Goal: Contribute content: Contribute content

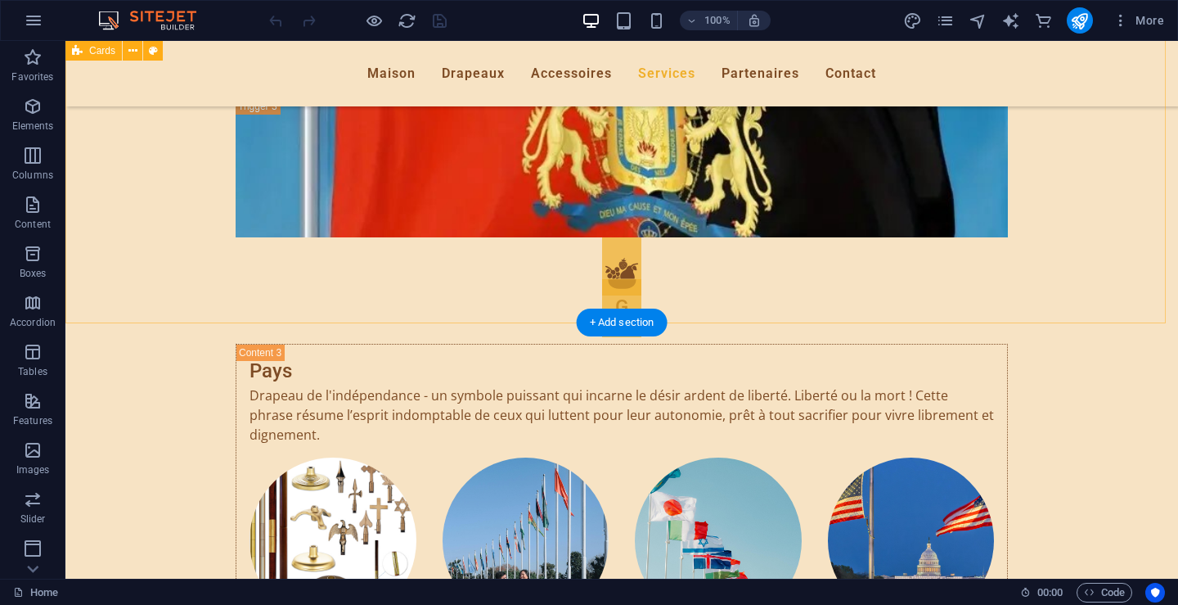
scroll to position [5237, 0]
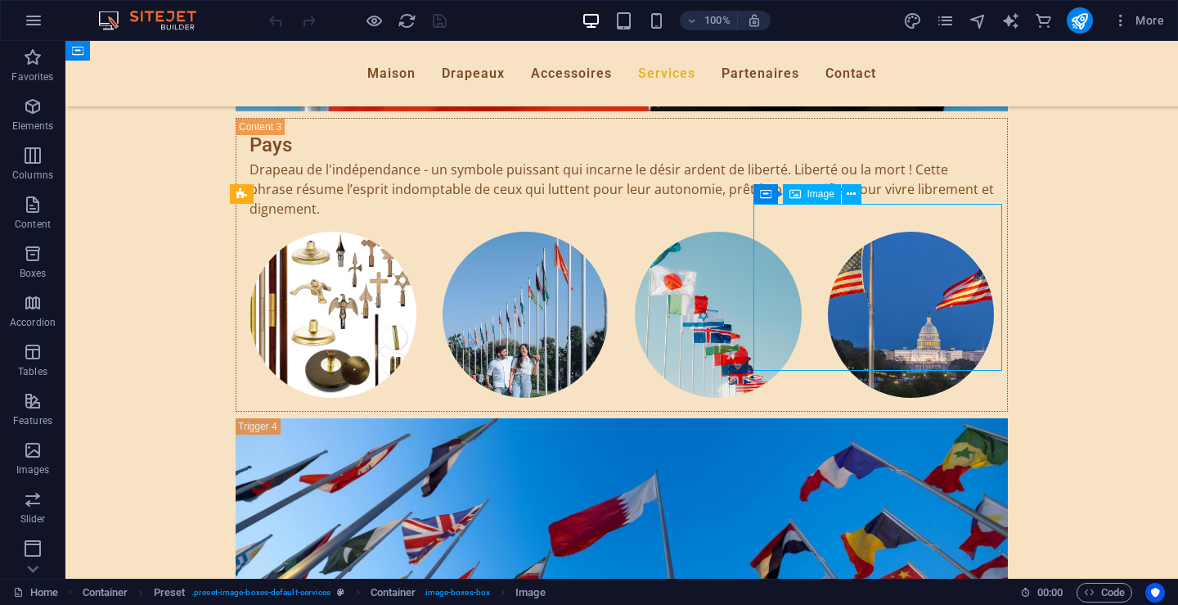
select select "%"
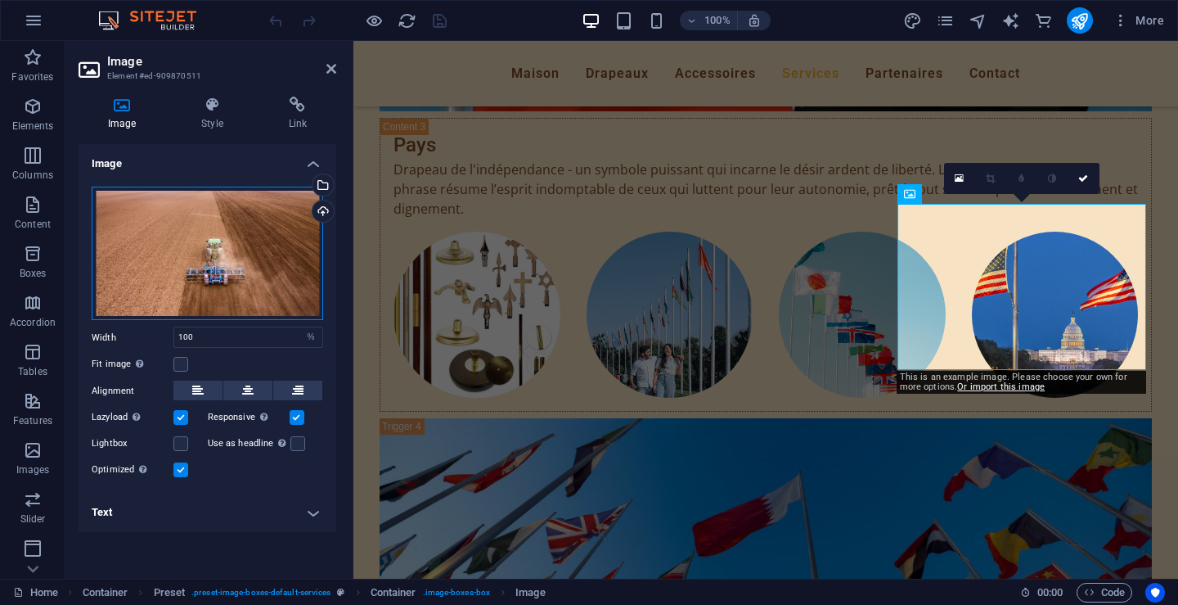
click at [189, 266] on div "Drag files here, click to choose files or select files from Files or our free s…" at bounding box center [208, 254] width 232 height 134
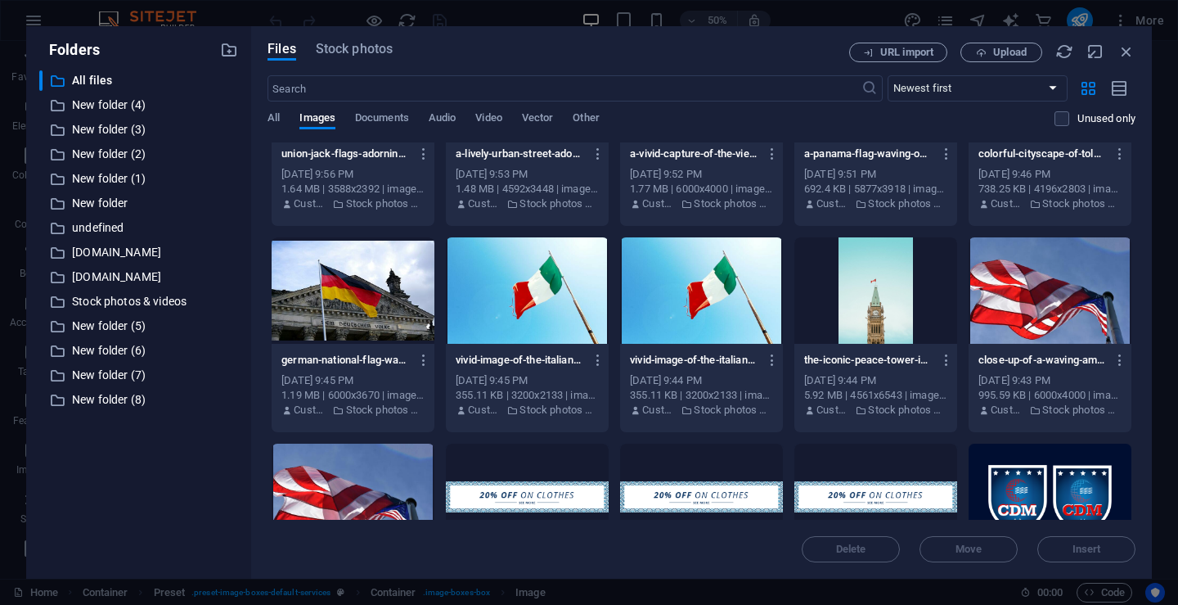
scroll to position [3110, 0]
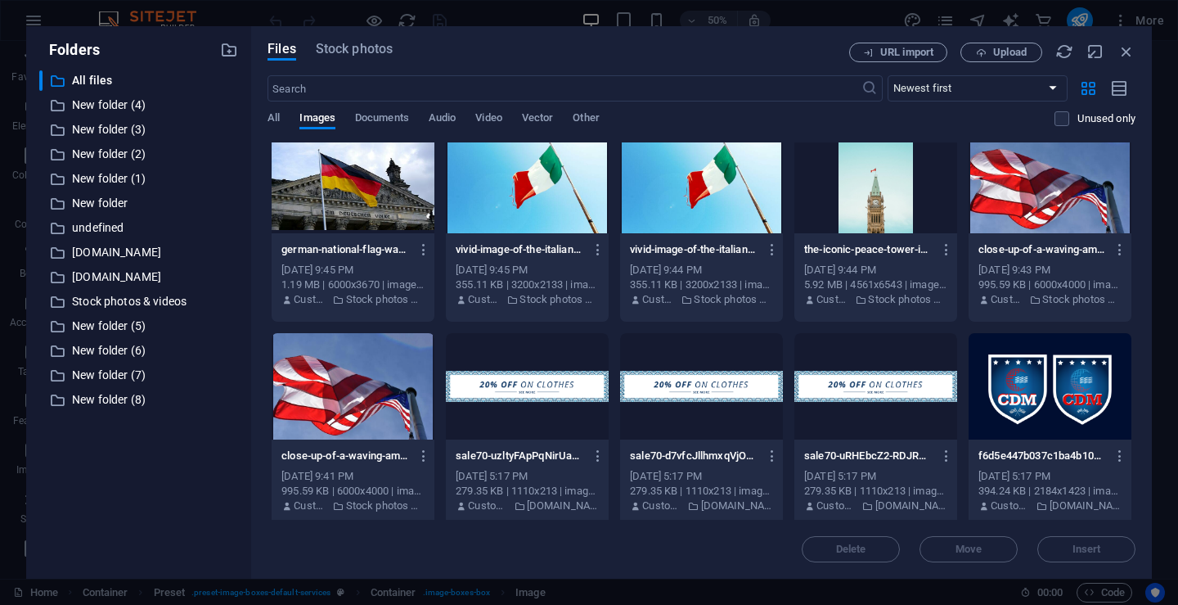
click at [1009, 396] on div at bounding box center [1050, 386] width 163 height 106
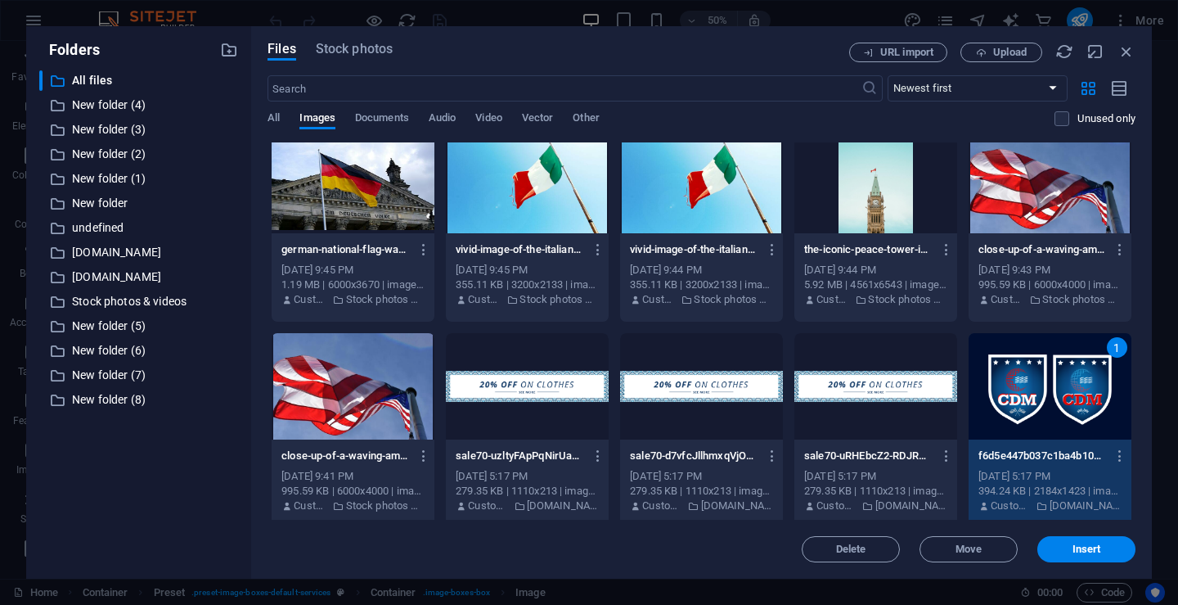
click at [1009, 396] on div "1" at bounding box center [1050, 386] width 163 height 106
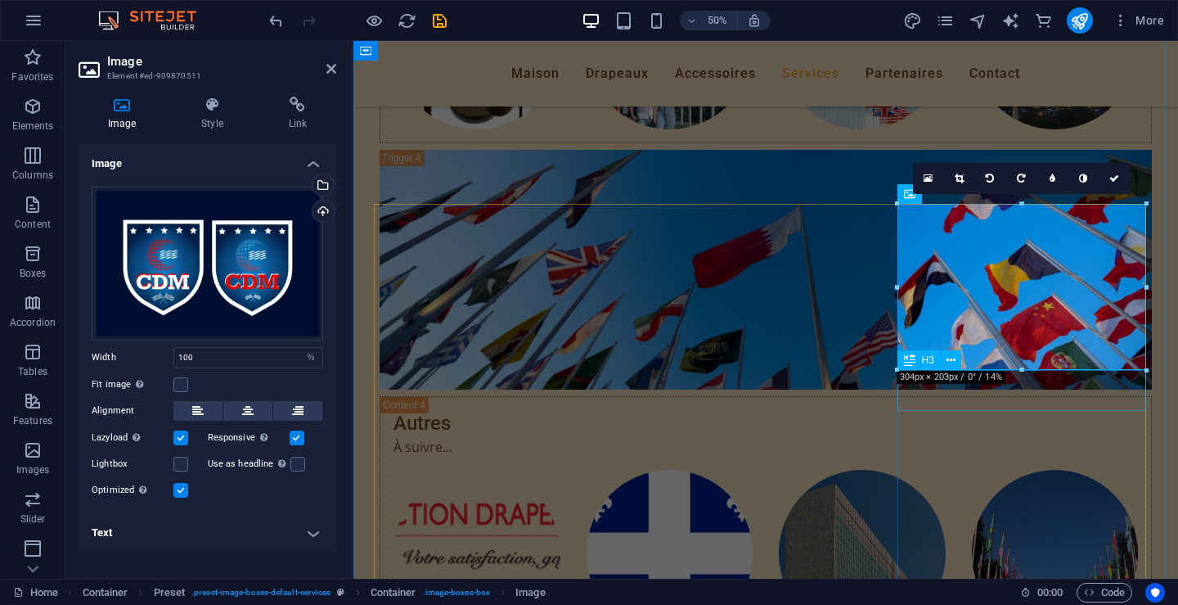
scroll to position [5237, 0]
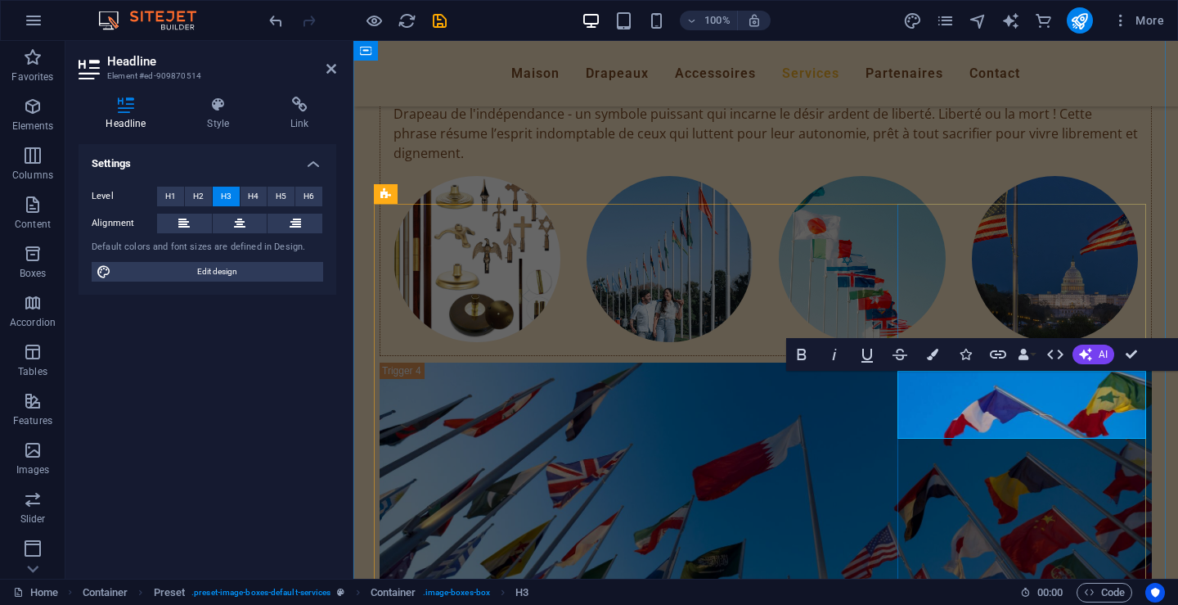
scroll to position [5319, 0]
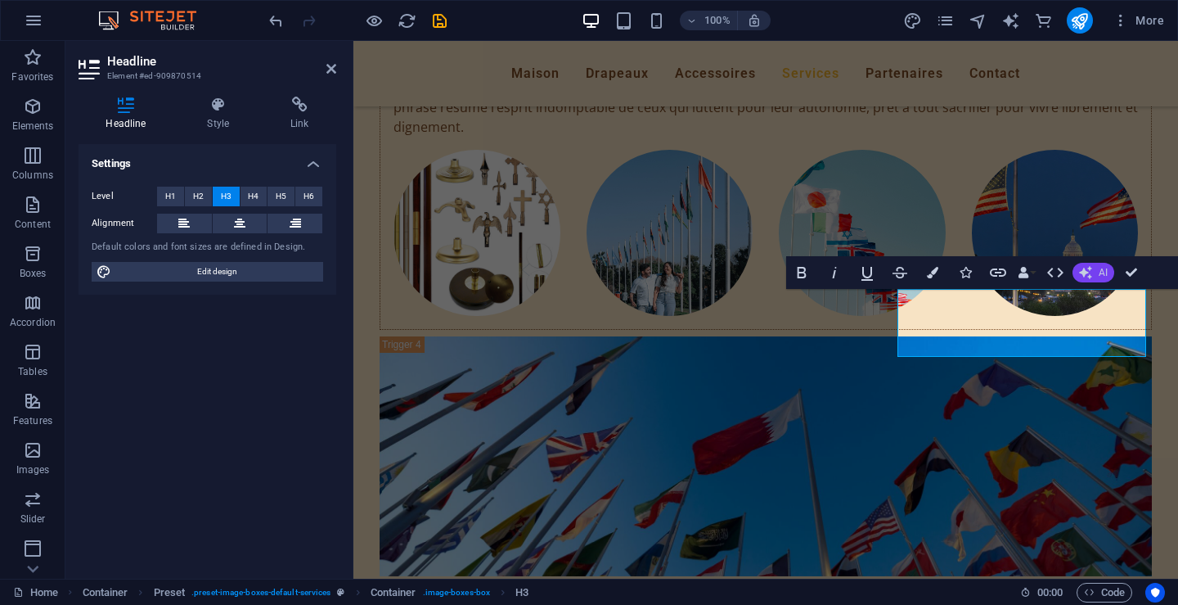
click at [1093, 270] on button "AI" at bounding box center [1094, 273] width 42 height 20
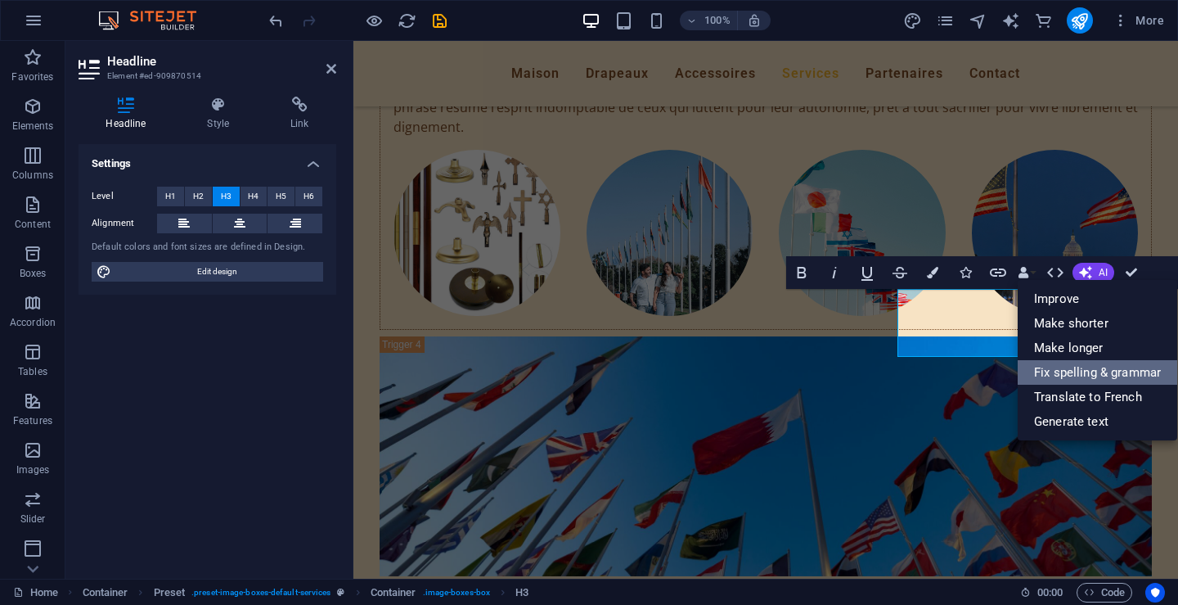
click at [1052, 367] on link "Fix spelling & grammar" at bounding box center [1098, 372] width 160 height 25
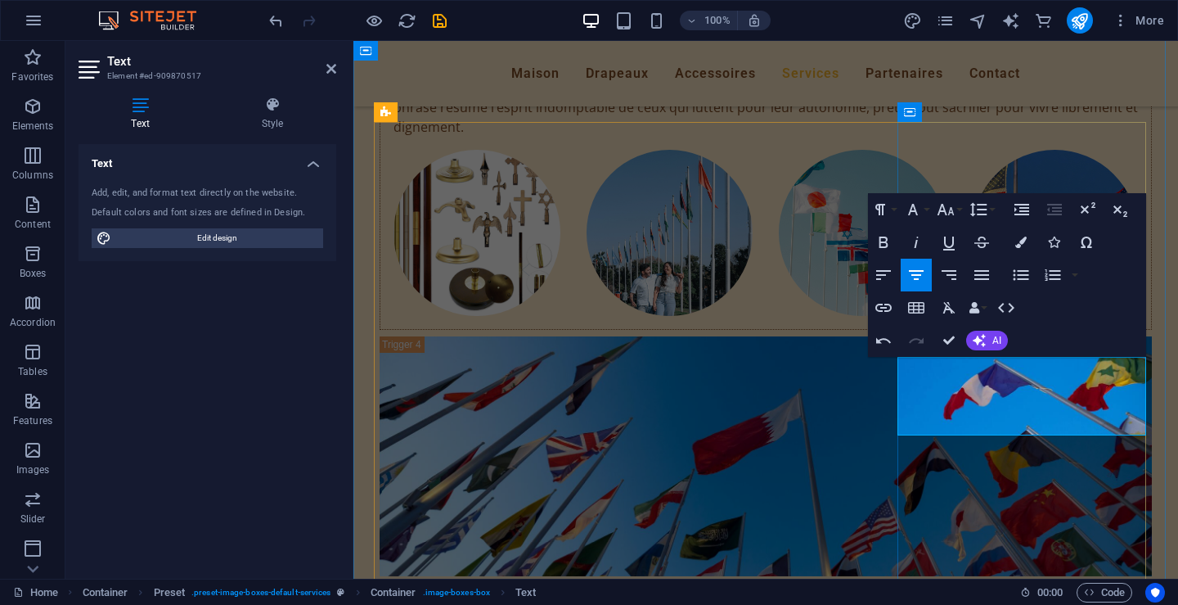
drag, startPoint x: 1018, startPoint y: 408, endPoint x: 1079, endPoint y: 440, distance: 68.5
drag, startPoint x: 1071, startPoint y: 448, endPoint x: 1017, endPoint y: 407, distance: 67.8
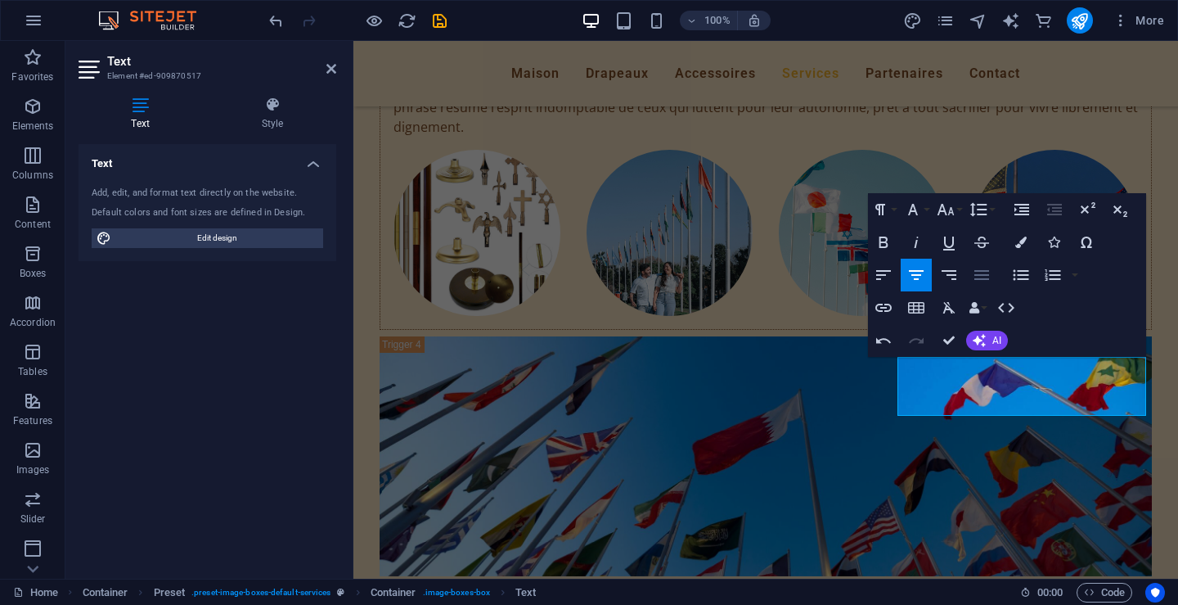
click at [983, 268] on icon "button" at bounding box center [982, 275] width 20 height 20
click at [991, 339] on button "AI" at bounding box center [987, 341] width 42 height 20
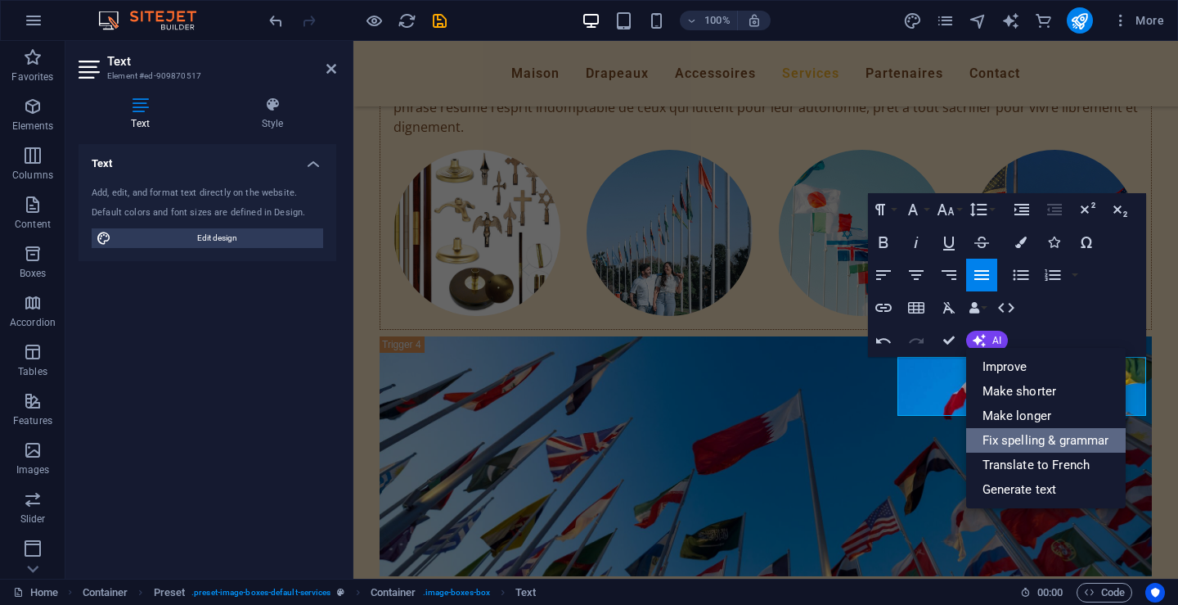
click at [1011, 435] on link "Fix spelling & grammar" at bounding box center [1046, 440] width 160 height 25
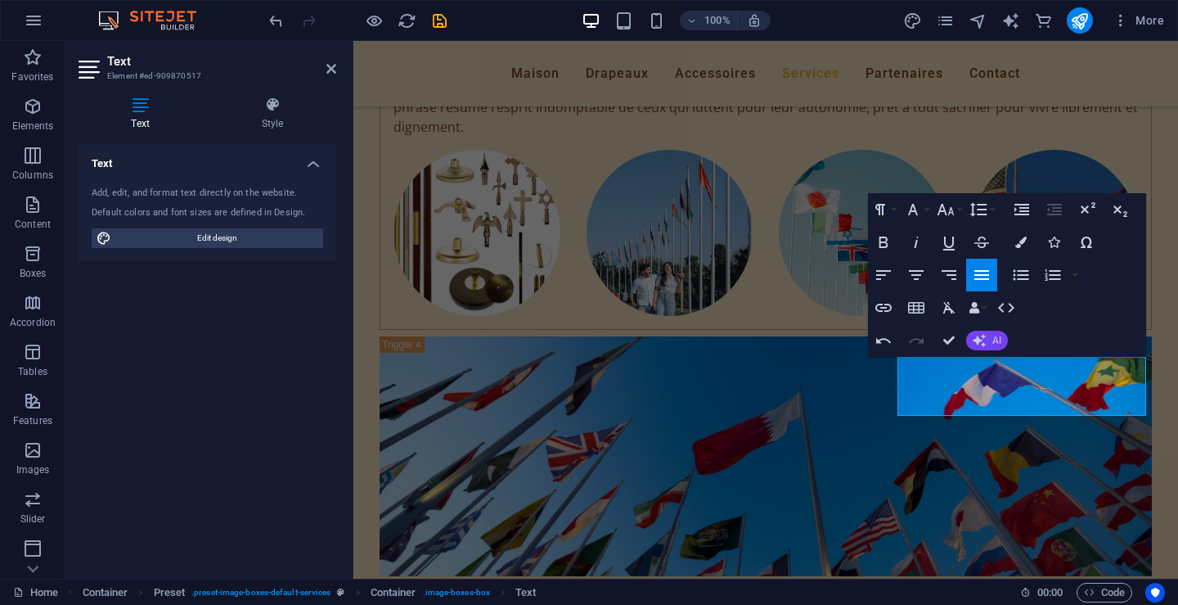
click at [991, 339] on button "AI" at bounding box center [987, 341] width 42 height 20
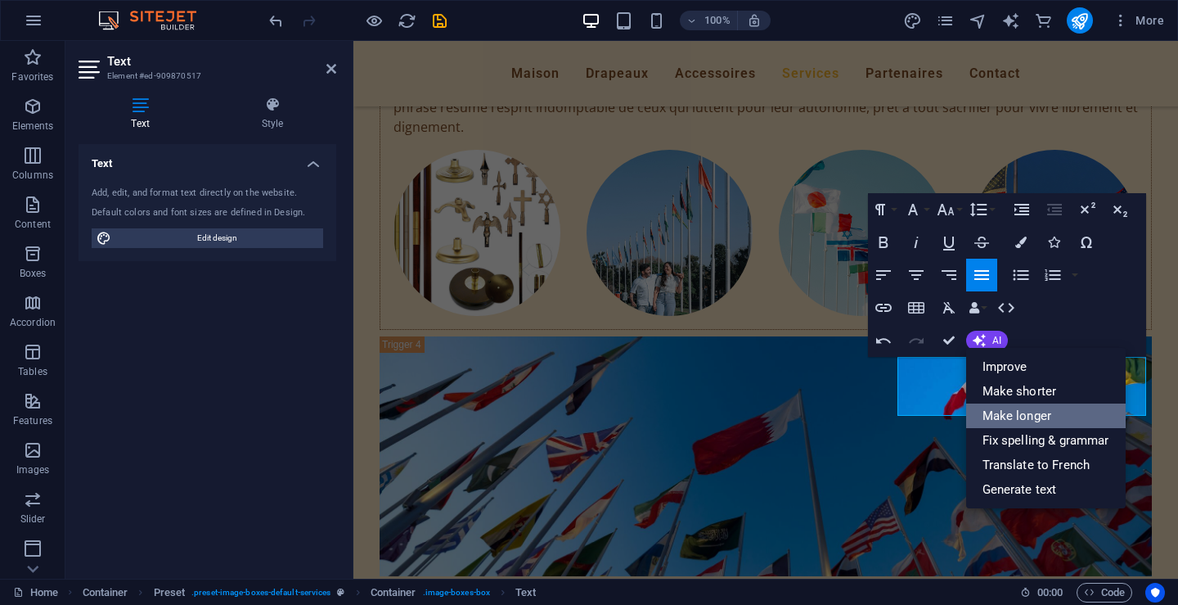
click at [1003, 415] on link "Make longer" at bounding box center [1046, 415] width 160 height 25
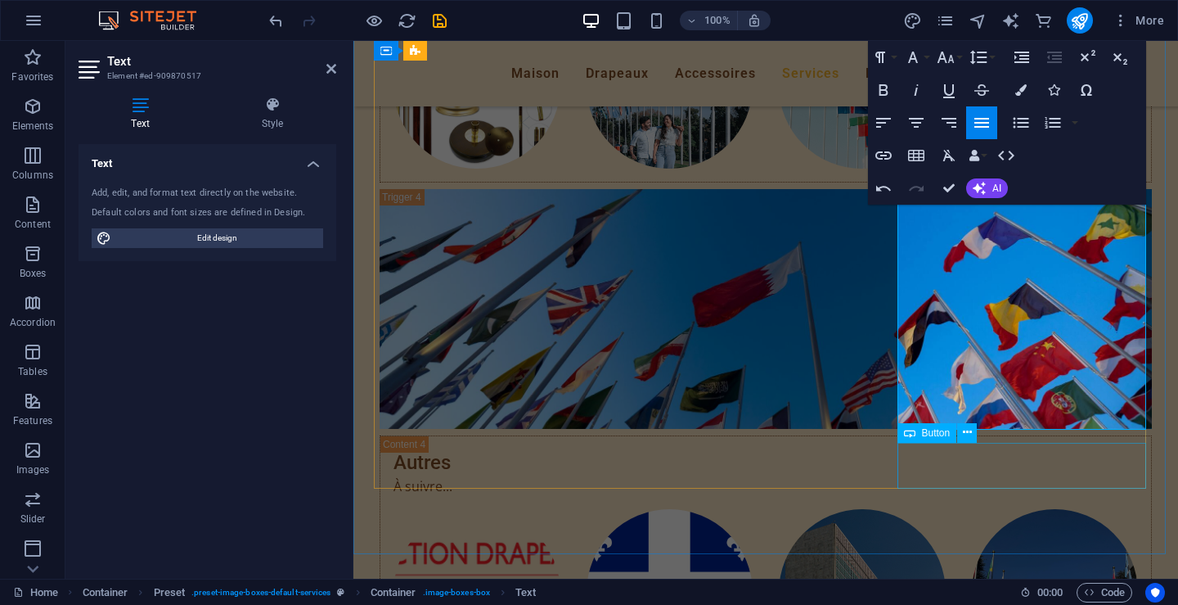
scroll to position [5483, 0]
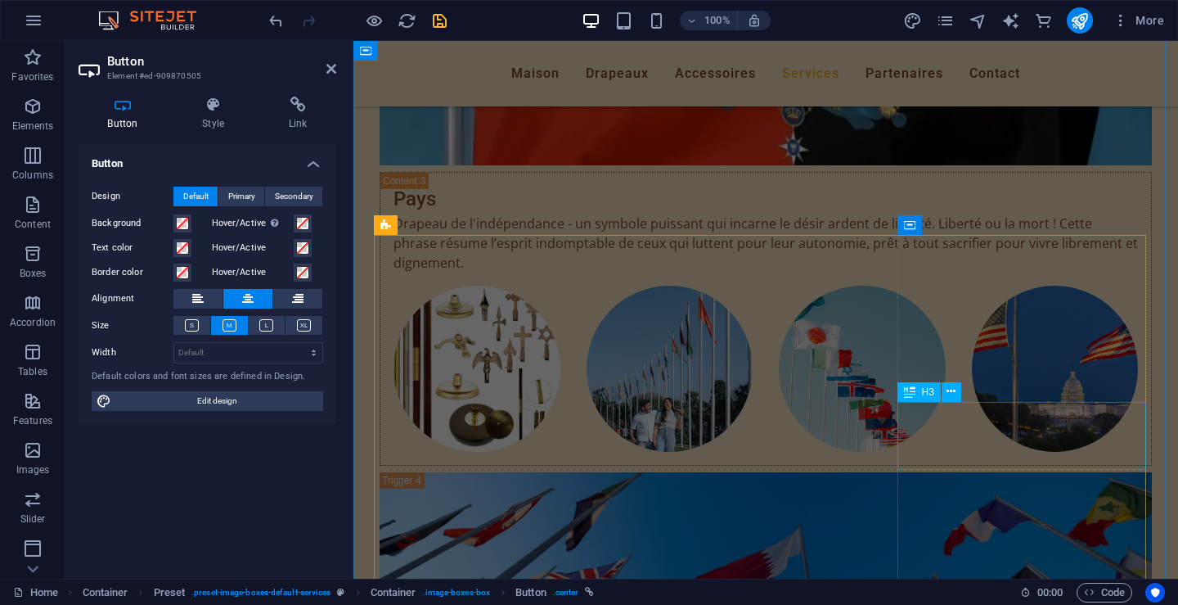
scroll to position [5074, 0]
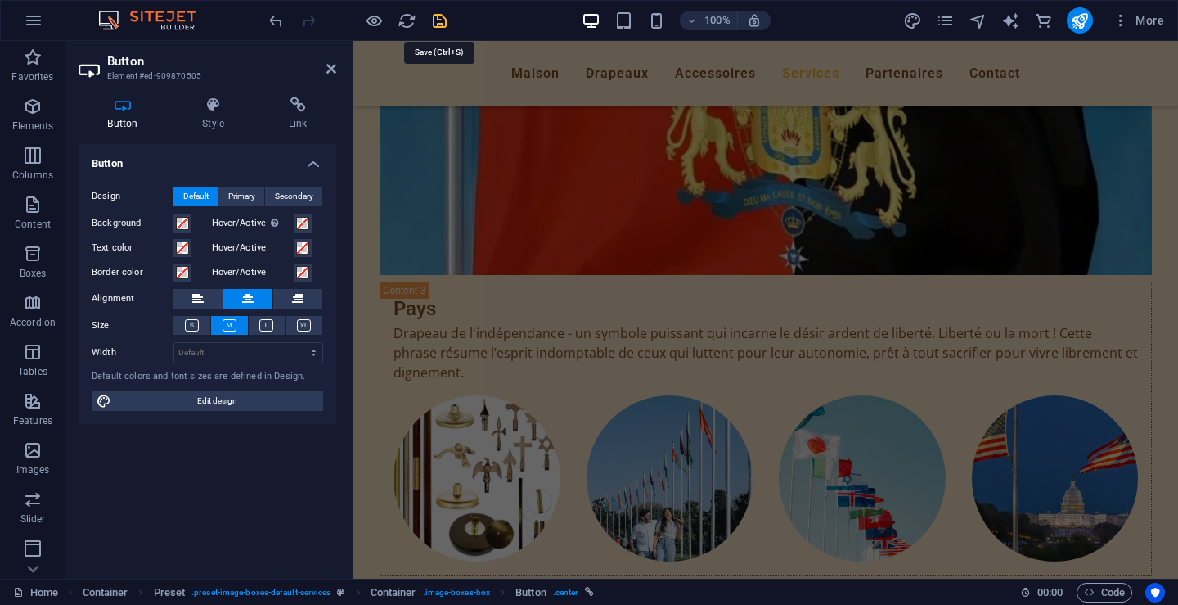
click at [438, 17] on icon "save" at bounding box center [439, 20] width 19 height 19
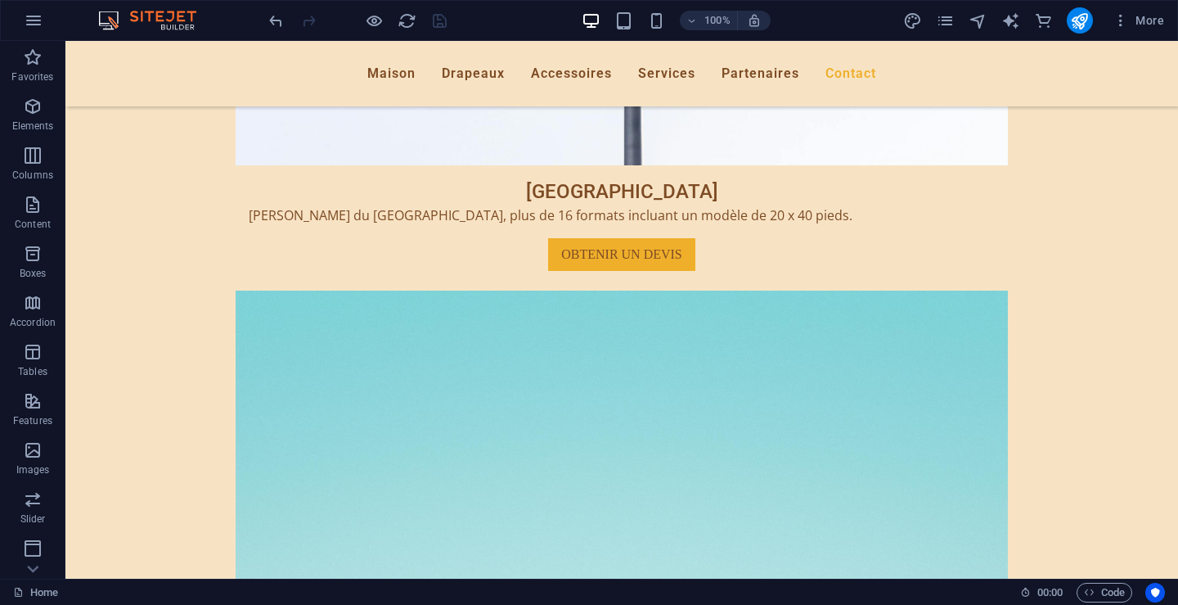
scroll to position [8165, 0]
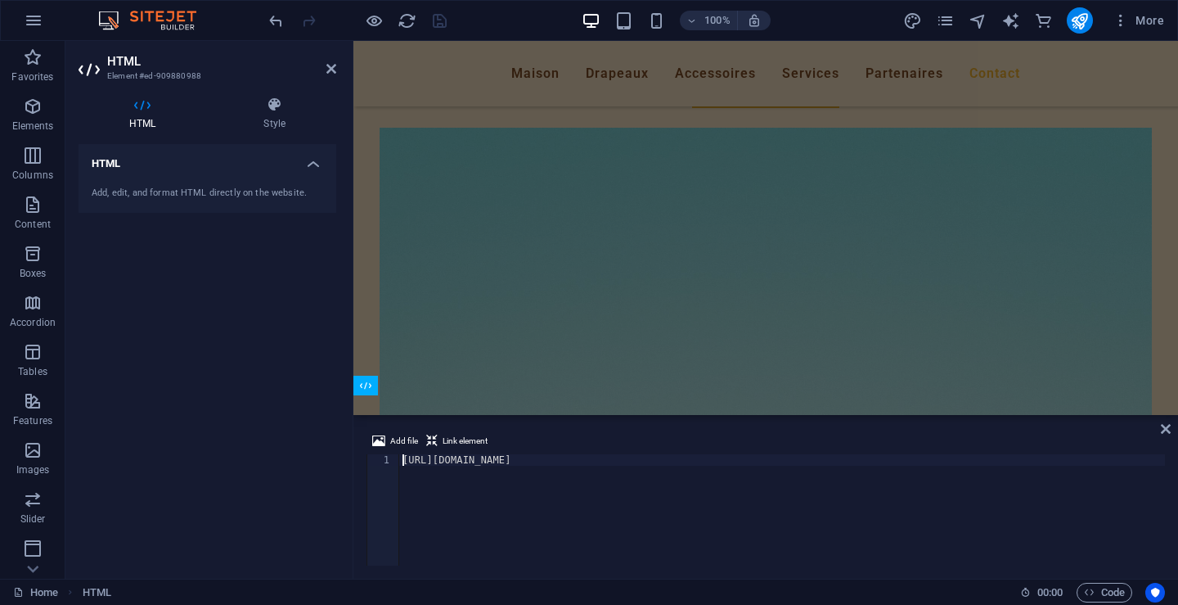
scroll to position [8256, 0]
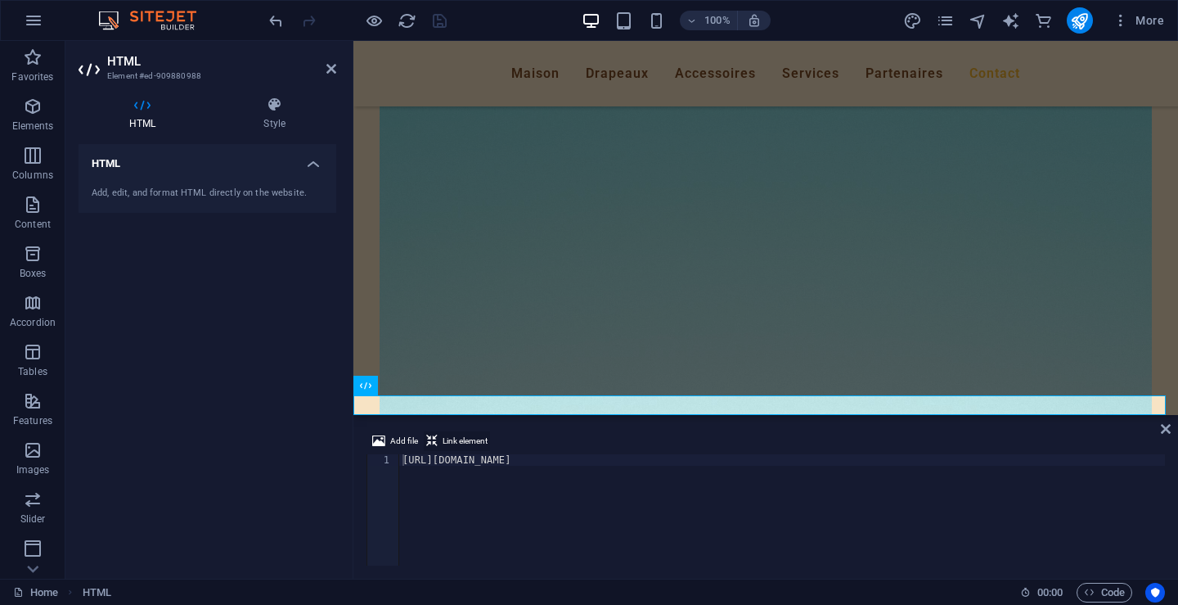
click at [454, 434] on span "Link element" at bounding box center [465, 441] width 45 height 20
click at [434, 440] on icon at bounding box center [431, 441] width 11 height 20
click at [399, 440] on span "Add file" at bounding box center [404, 441] width 28 height 20
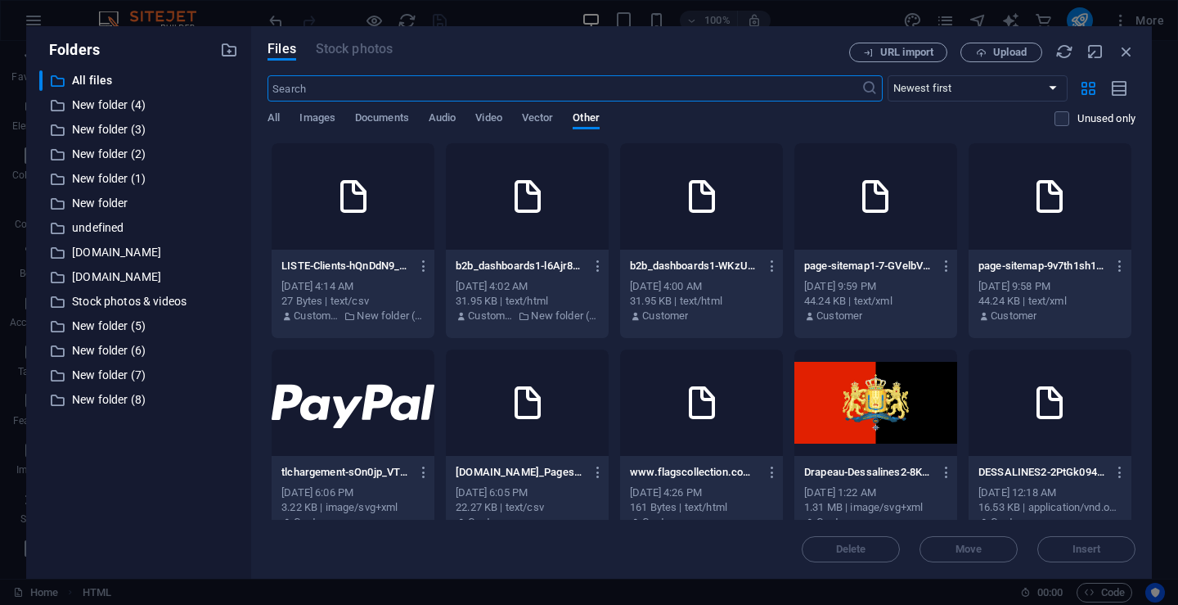
scroll to position [8060, 0]
click at [158, 245] on p "[DOMAIN_NAME]" at bounding box center [140, 252] width 136 height 19
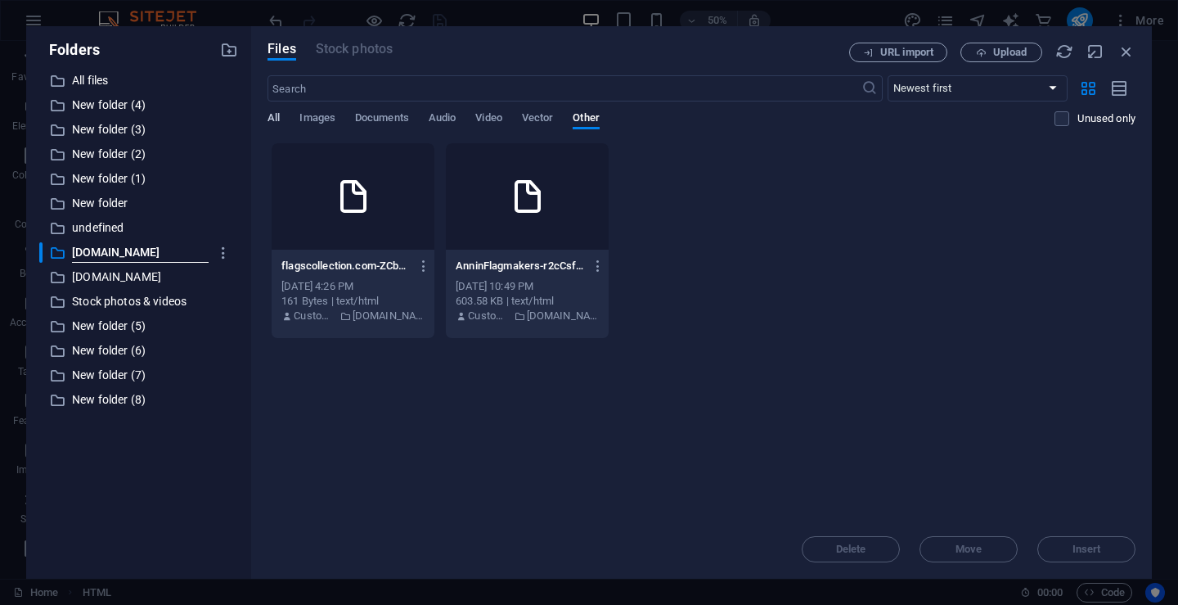
click at [277, 119] on span "All" at bounding box center [274, 119] width 12 height 23
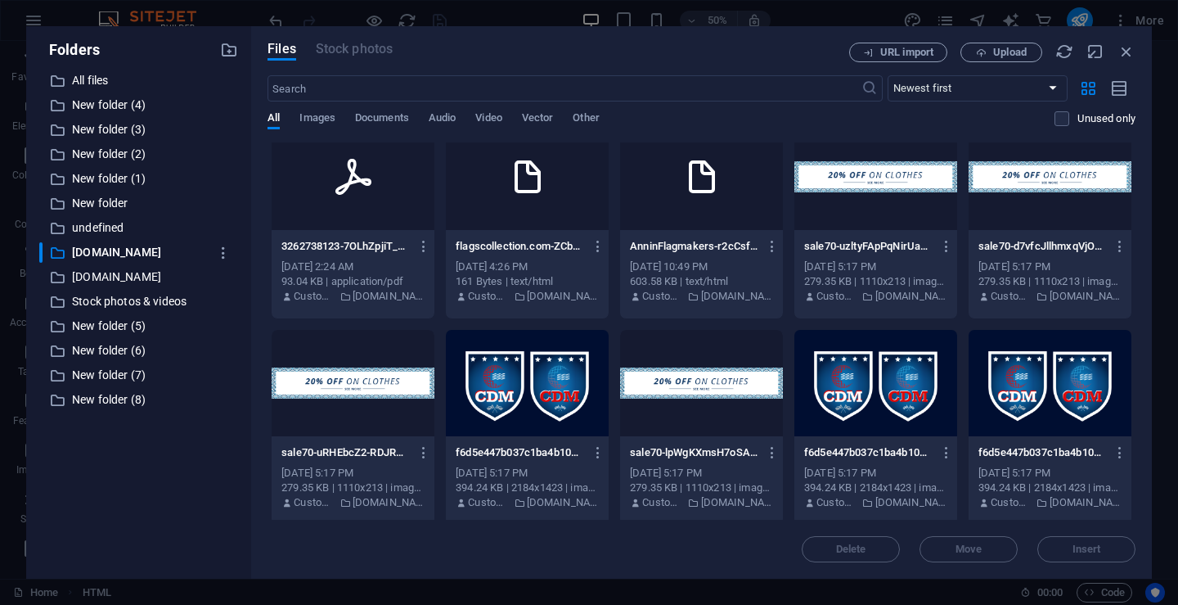
scroll to position [0, 0]
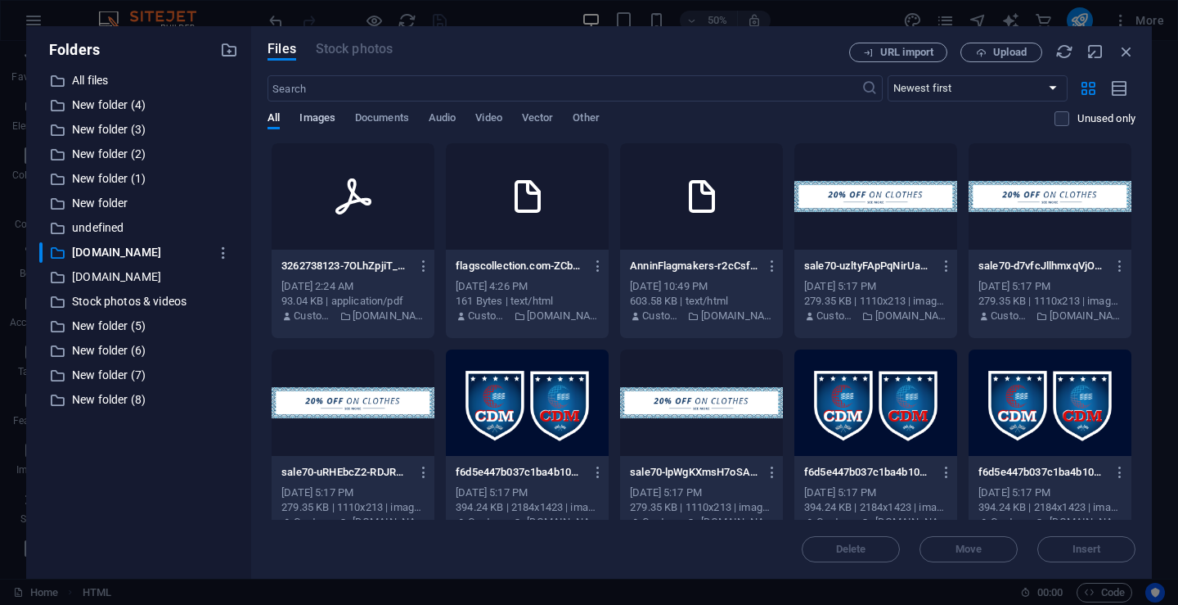
click at [320, 118] on span "Images" at bounding box center [318, 119] width 36 height 23
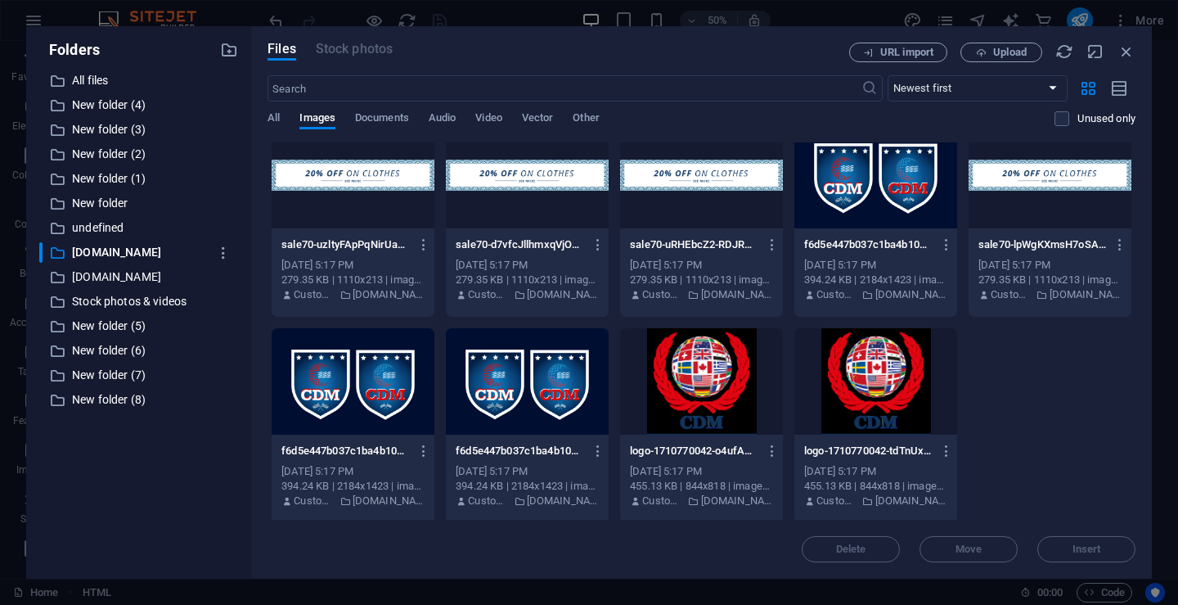
scroll to position [25, 0]
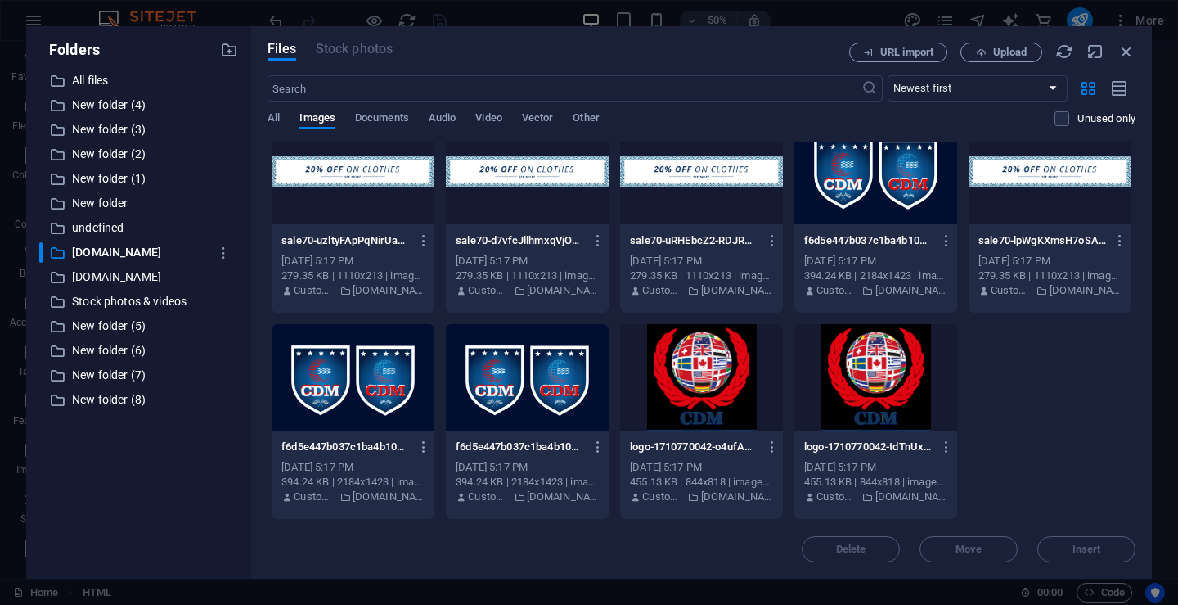
click at [281, 115] on div "All Images Documents Audio Video Vector Other" at bounding box center [661, 126] width 787 height 31
click at [278, 120] on span "All" at bounding box center [274, 119] width 12 height 23
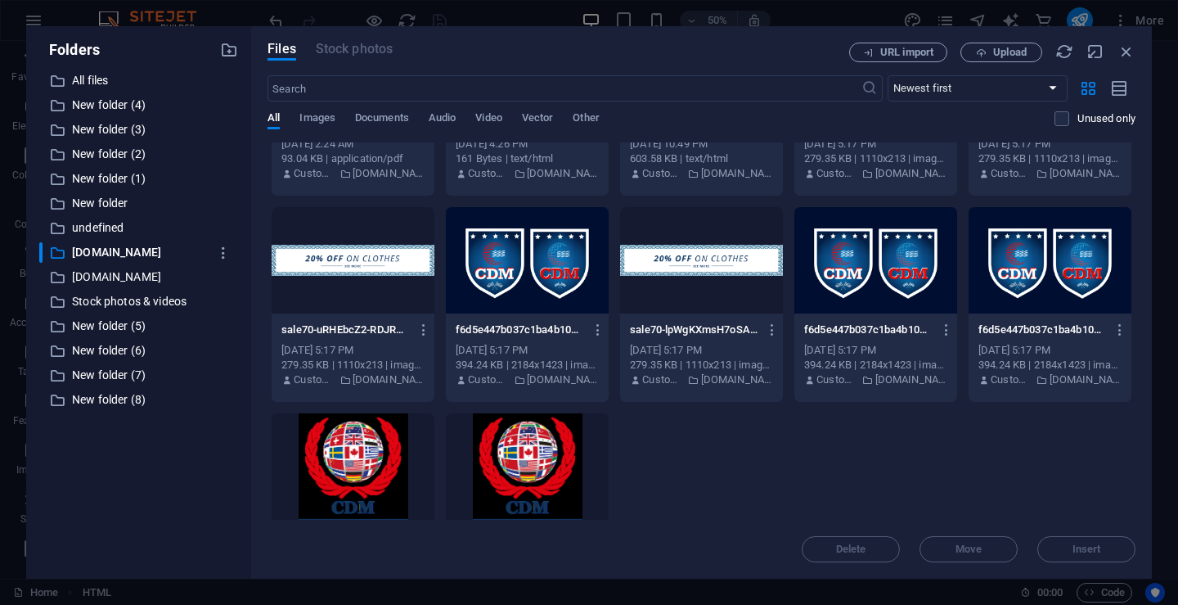
scroll to position [68, 0]
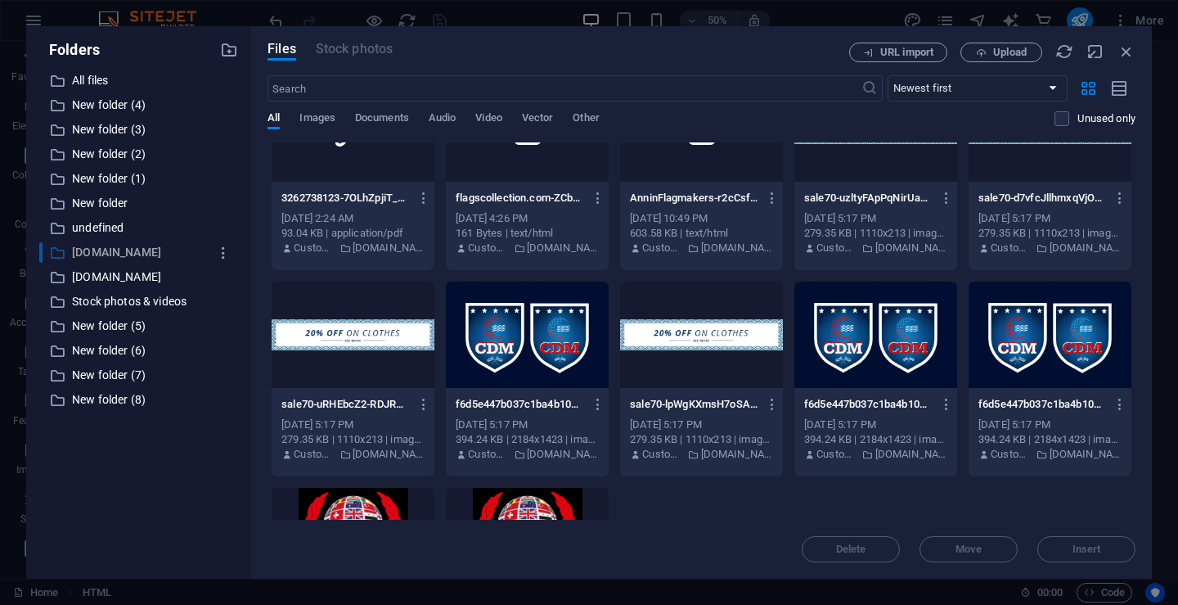
click at [117, 248] on p "[DOMAIN_NAME]" at bounding box center [140, 252] width 136 height 19
click at [1092, 549] on div "Delete Move Insert" at bounding box center [702, 541] width 868 height 43
click at [309, 96] on input "text" at bounding box center [564, 88] width 593 height 26
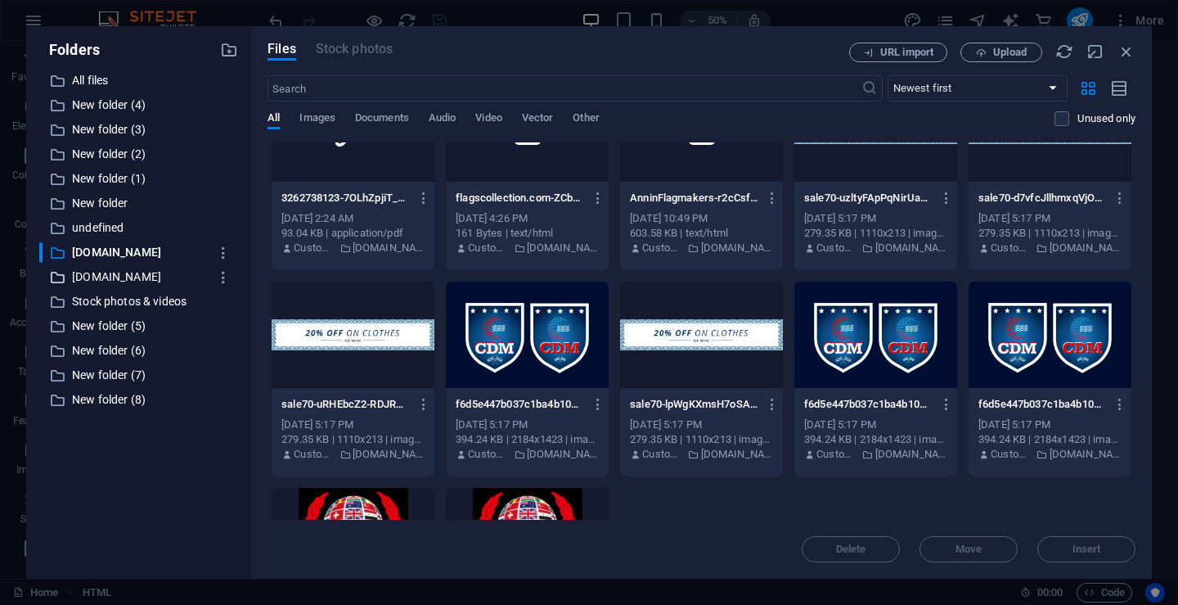
click at [128, 277] on p "[DOMAIN_NAME]" at bounding box center [140, 277] width 136 height 19
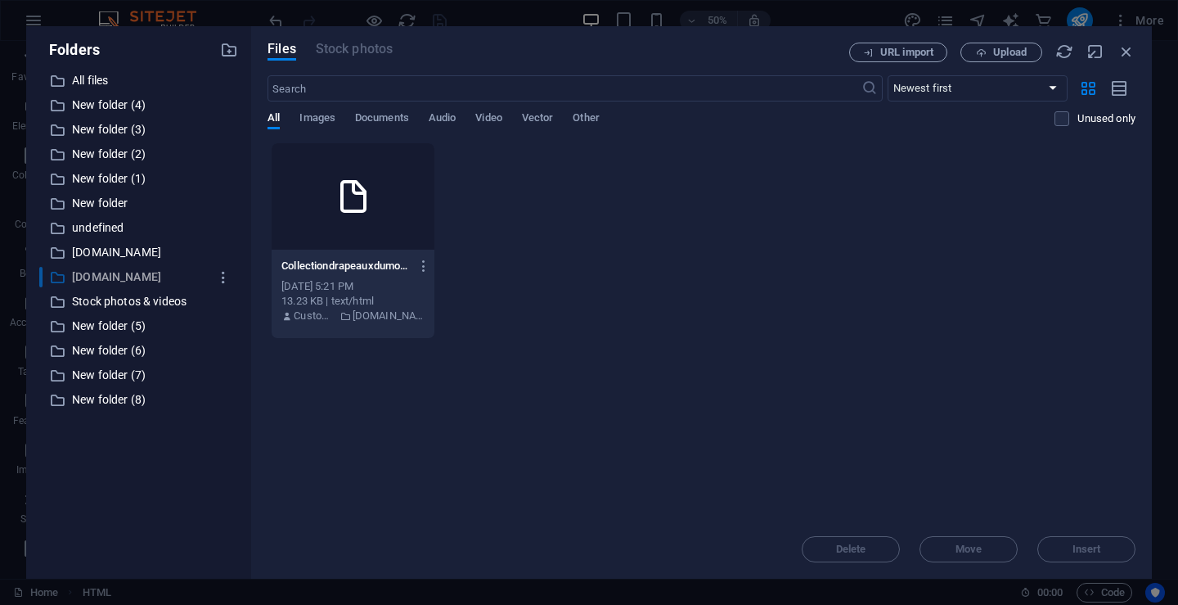
scroll to position [0, 0]
click at [128, 276] on p "[DOMAIN_NAME]" at bounding box center [140, 277] width 136 height 19
click at [350, 287] on div "[DATE] 5:21 PM" at bounding box center [353, 286] width 143 height 15
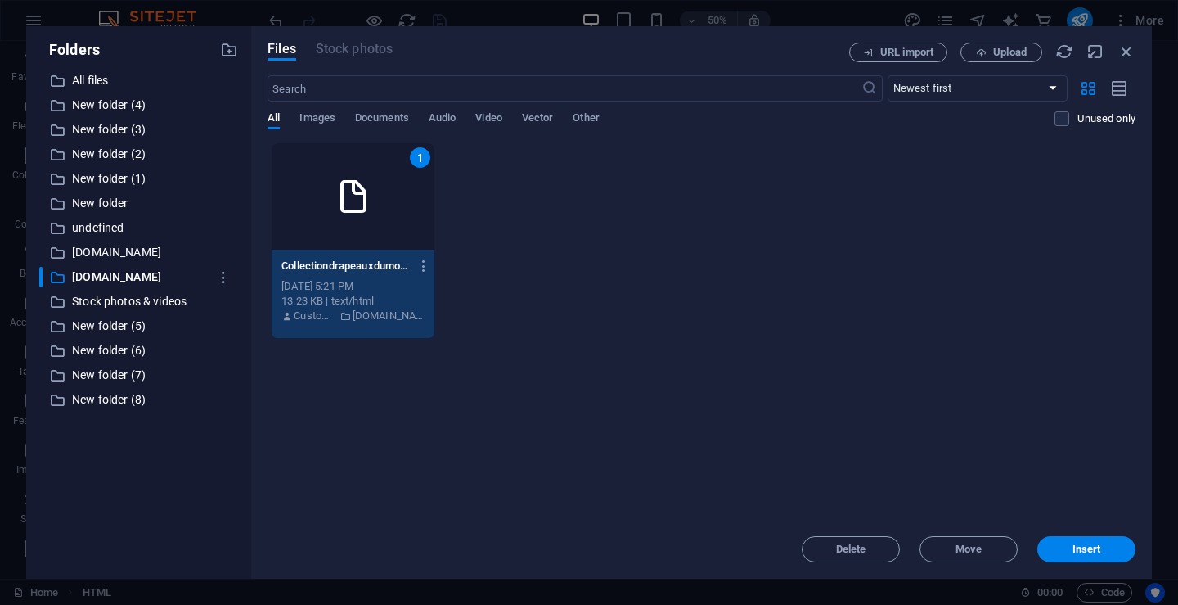
click at [350, 287] on div "[DATE] 5:21 PM" at bounding box center [353, 286] width 143 height 15
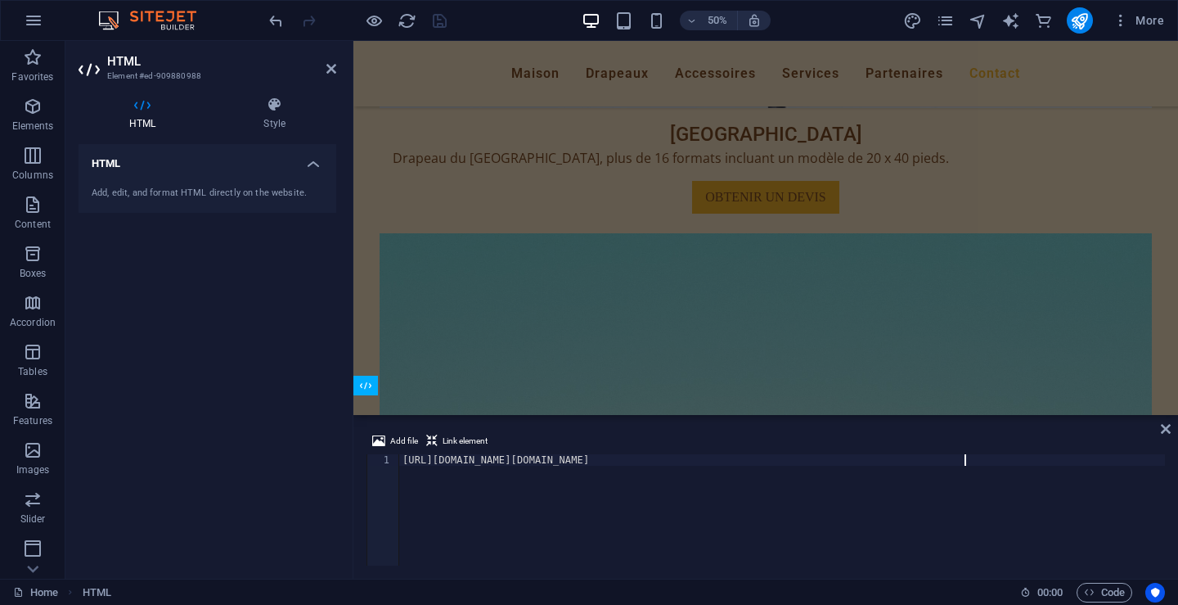
scroll to position [8256, 0]
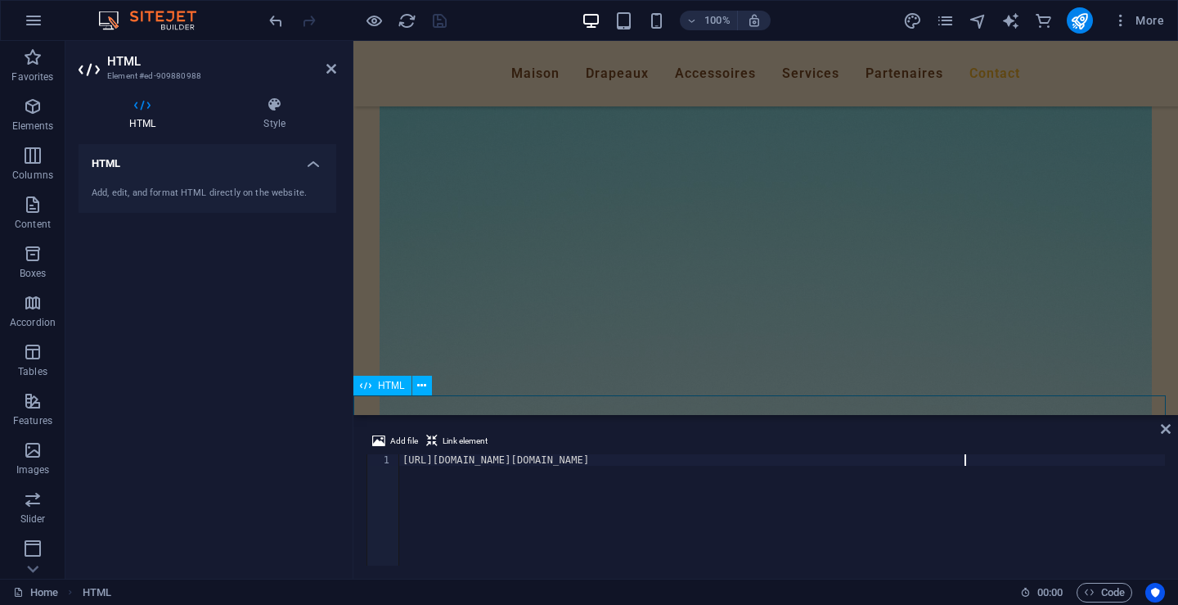
click at [364, 384] on icon at bounding box center [365, 386] width 11 height 20
type textarea "[URL][DOMAIN_NAME]<a href="#ed-909880988" class="wv-link-elm"></a>[URL][DOMAIN_…"
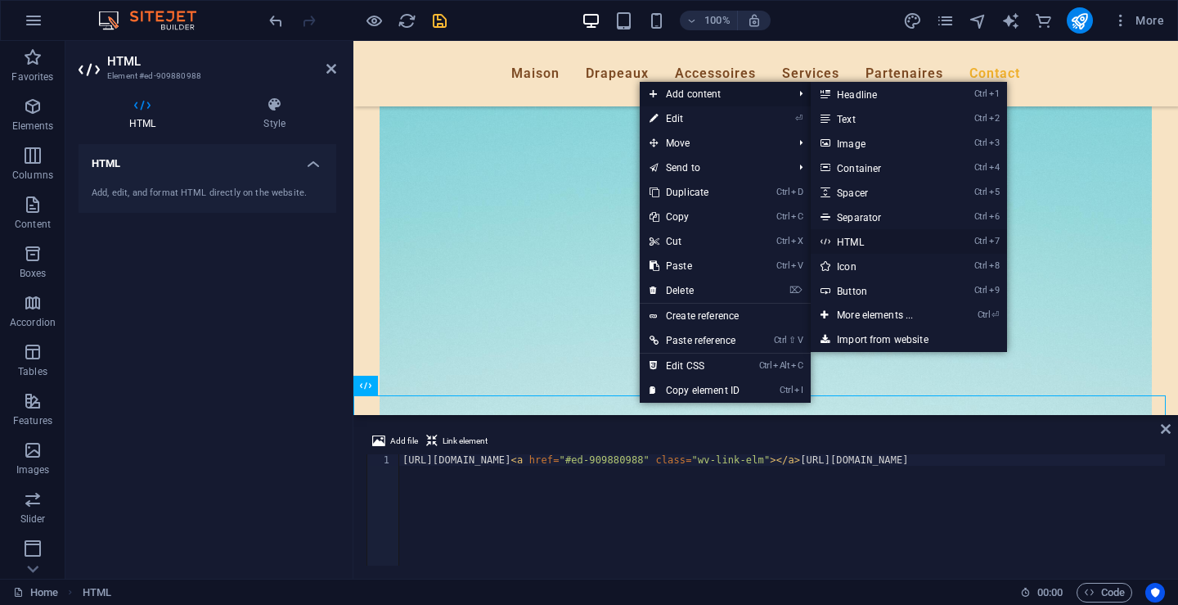
click at [857, 236] on link "Ctrl 7 HTML" at bounding box center [878, 241] width 135 height 25
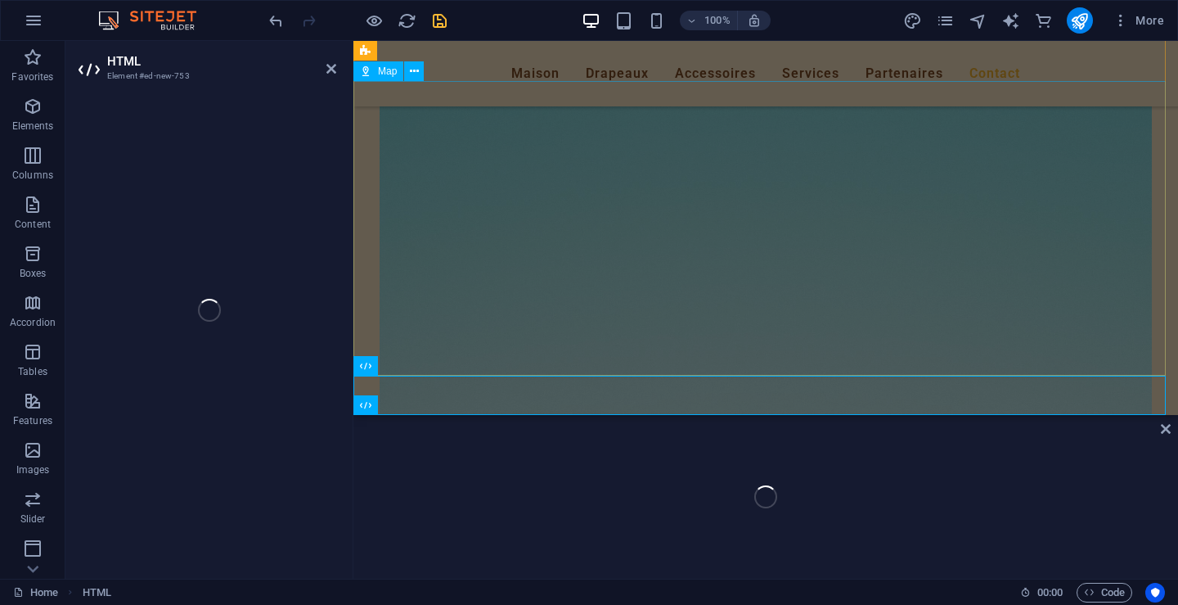
scroll to position [8276, 0]
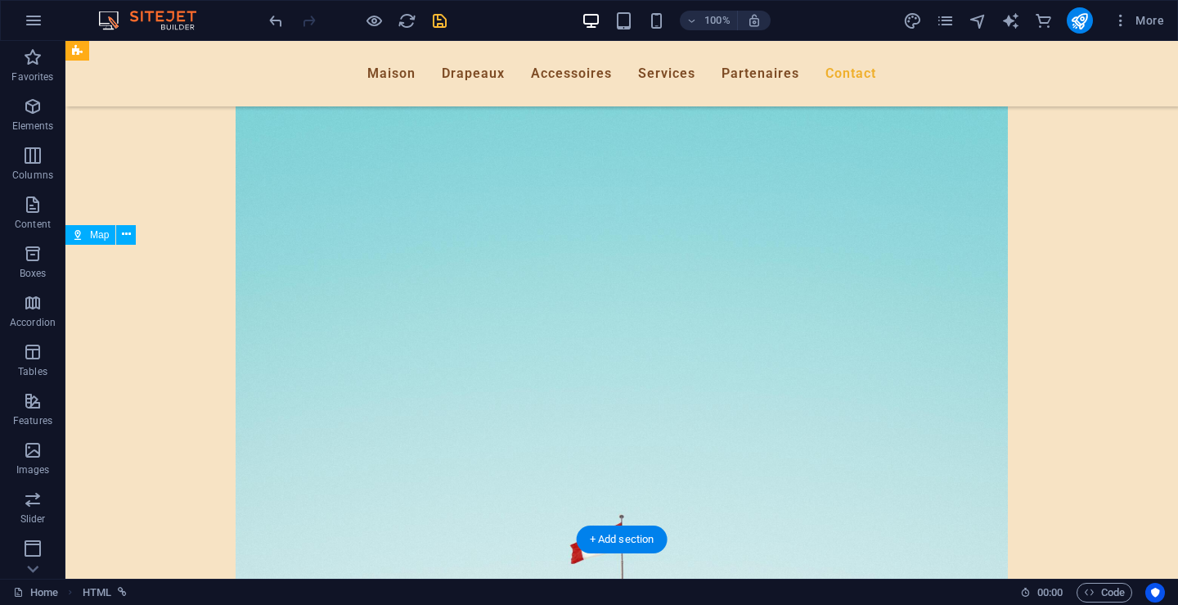
scroll to position [8185, 0]
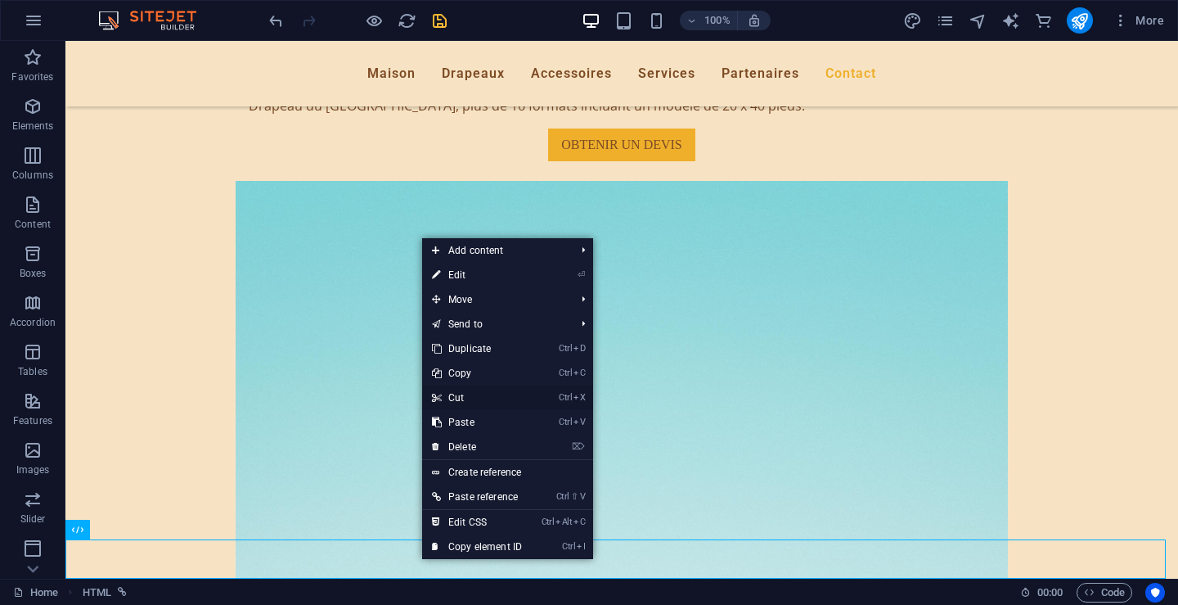
click at [460, 393] on link "Ctrl X Cut" at bounding box center [477, 397] width 110 height 25
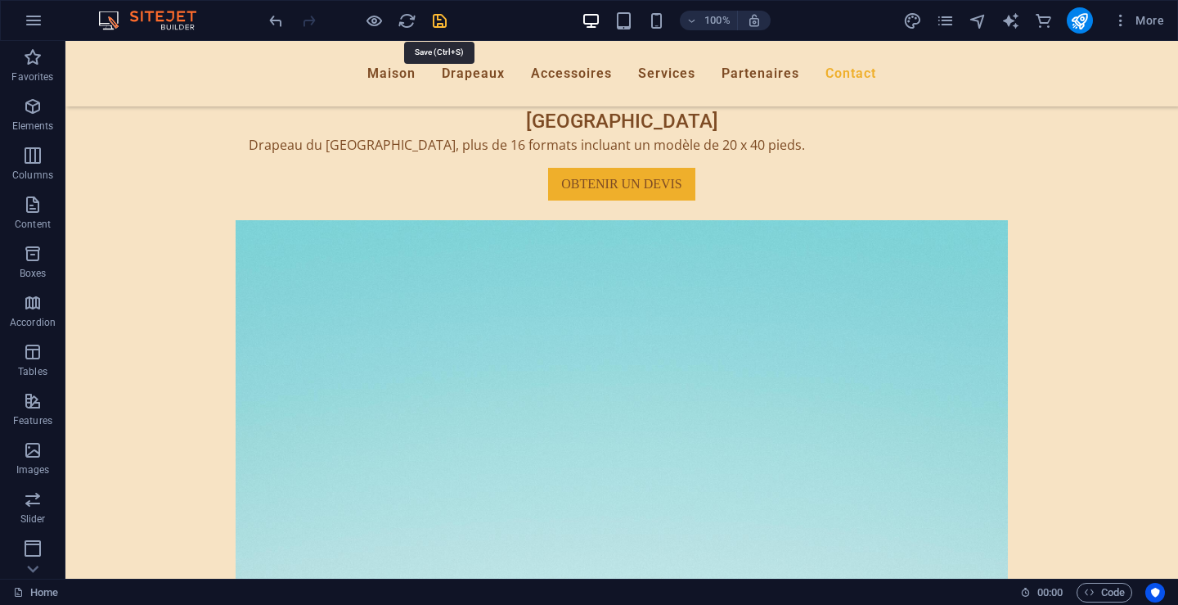
click at [439, 20] on icon "save" at bounding box center [439, 20] width 19 height 19
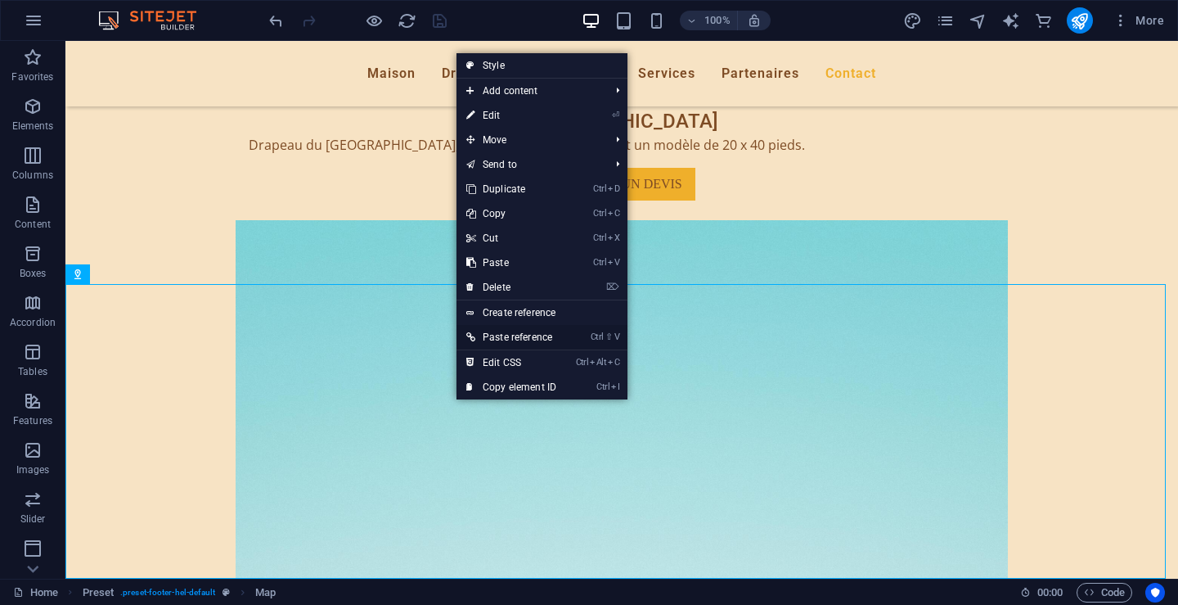
click at [508, 331] on link "Ctrl ⇧ V Paste reference" at bounding box center [512, 337] width 110 height 25
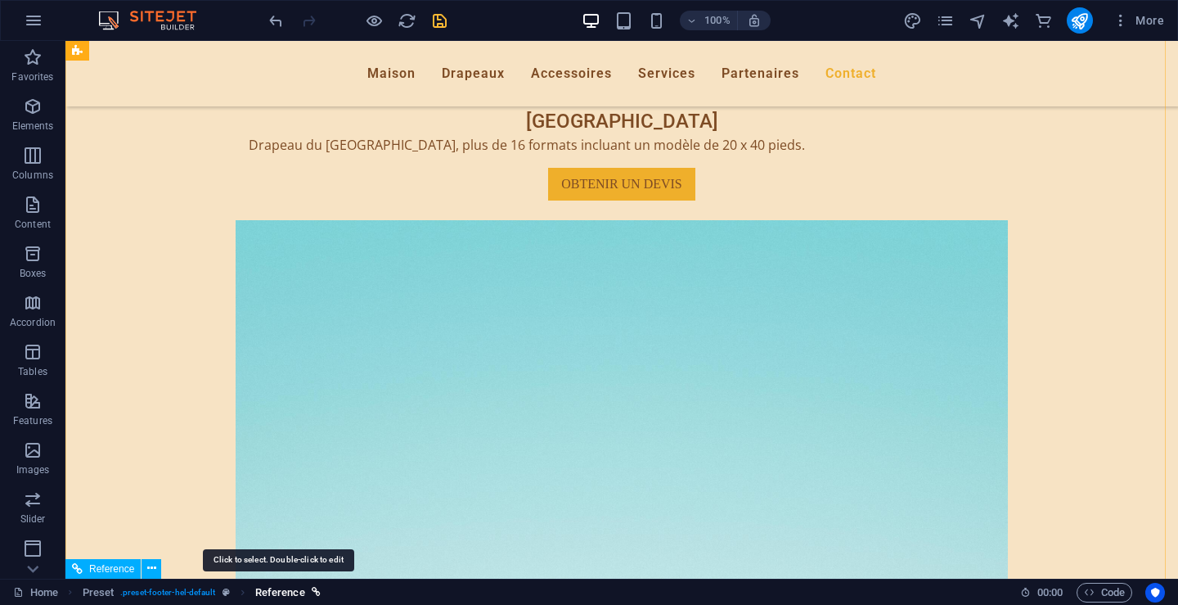
click at [285, 587] on span "Reference" at bounding box center [280, 593] width 50 height 20
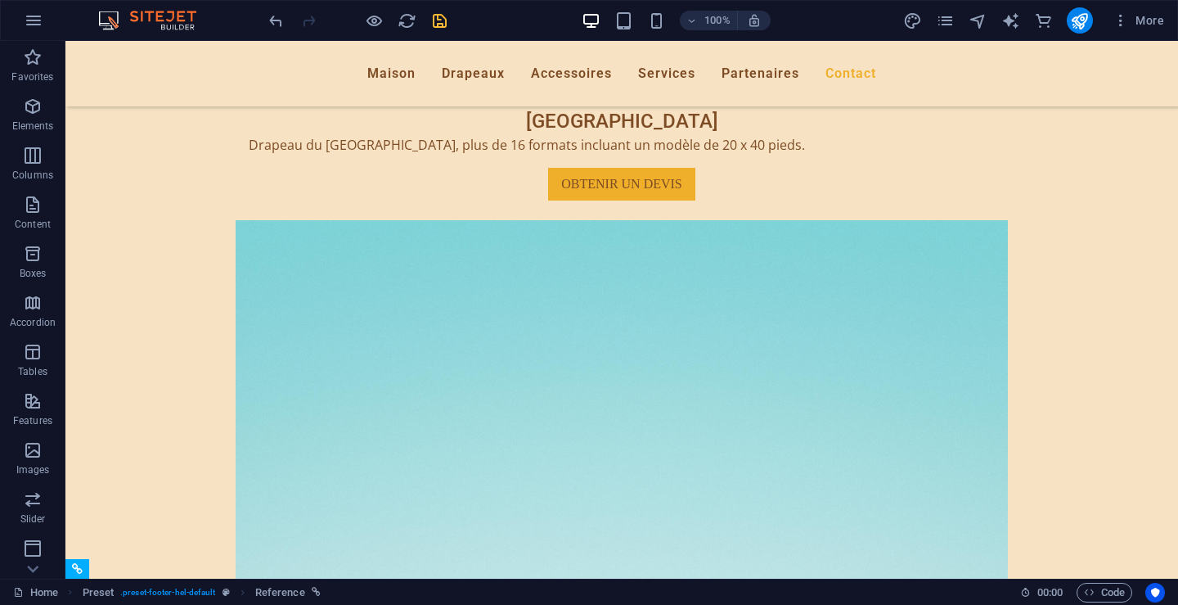
scroll to position [8064, 0]
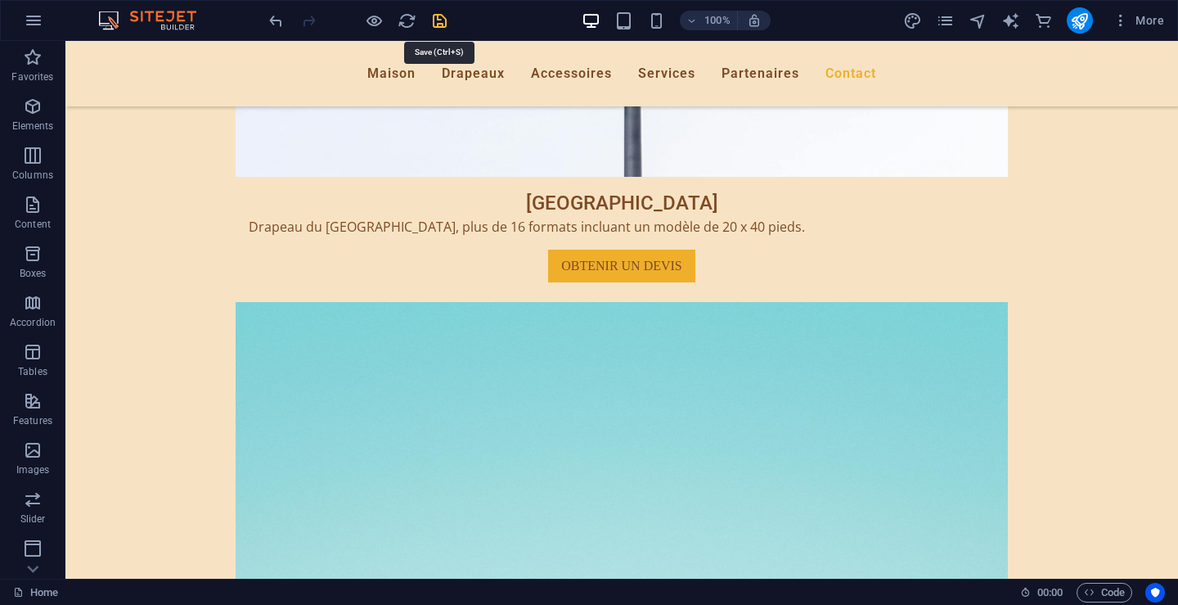
click at [443, 20] on icon "save" at bounding box center [439, 20] width 19 height 19
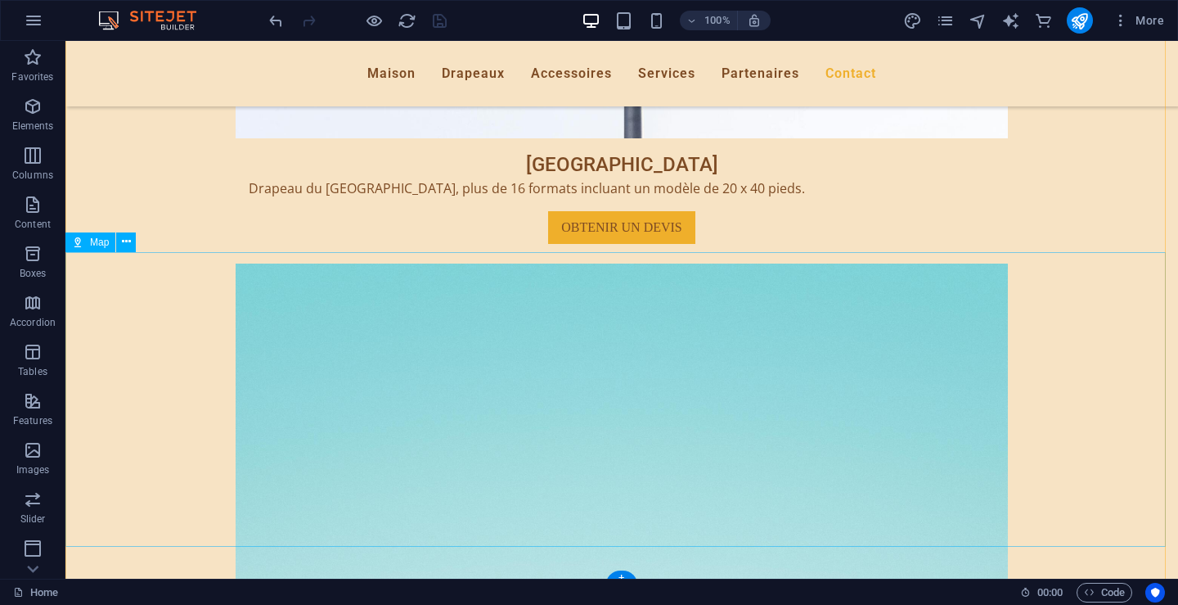
scroll to position [8185, 0]
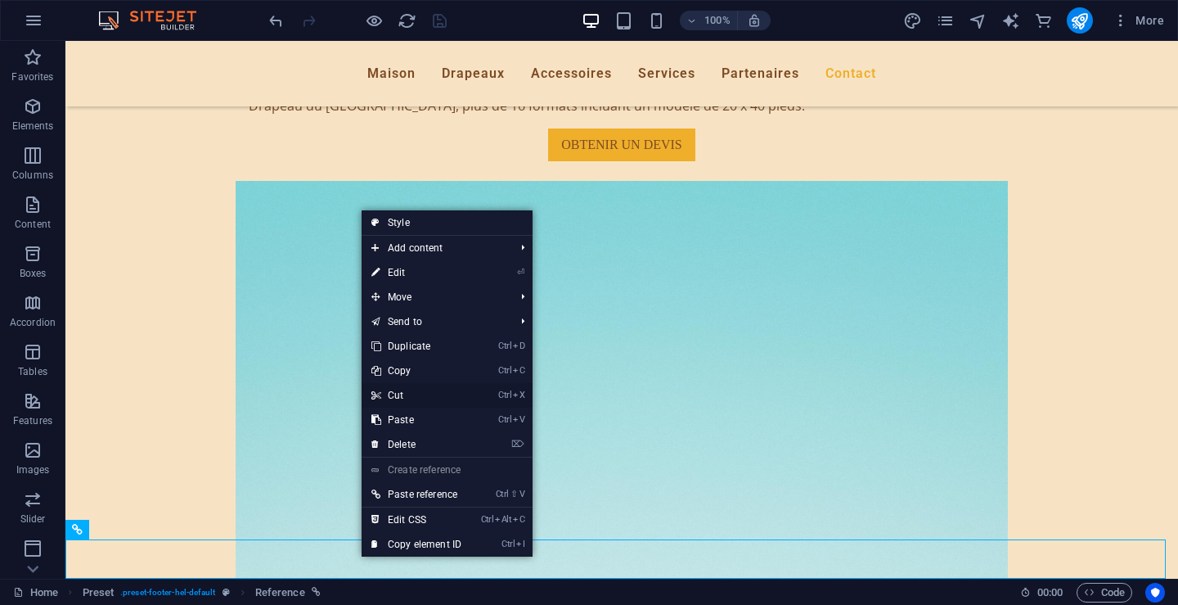
click at [398, 394] on link "Ctrl X Cut" at bounding box center [417, 395] width 110 height 25
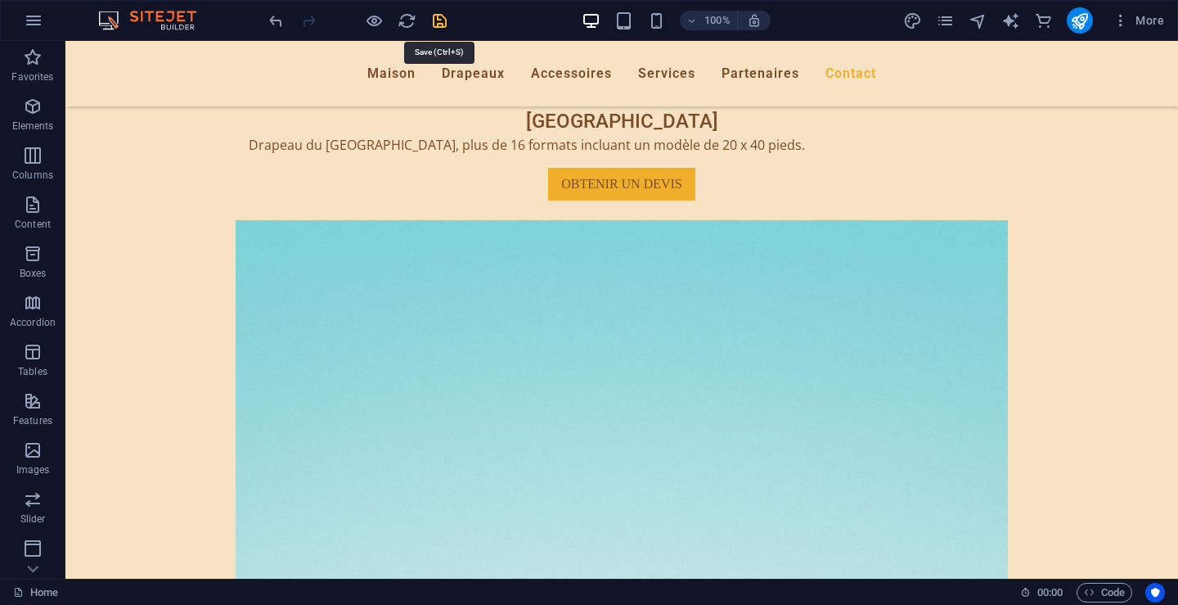
click at [444, 21] on icon "save" at bounding box center [439, 20] width 19 height 19
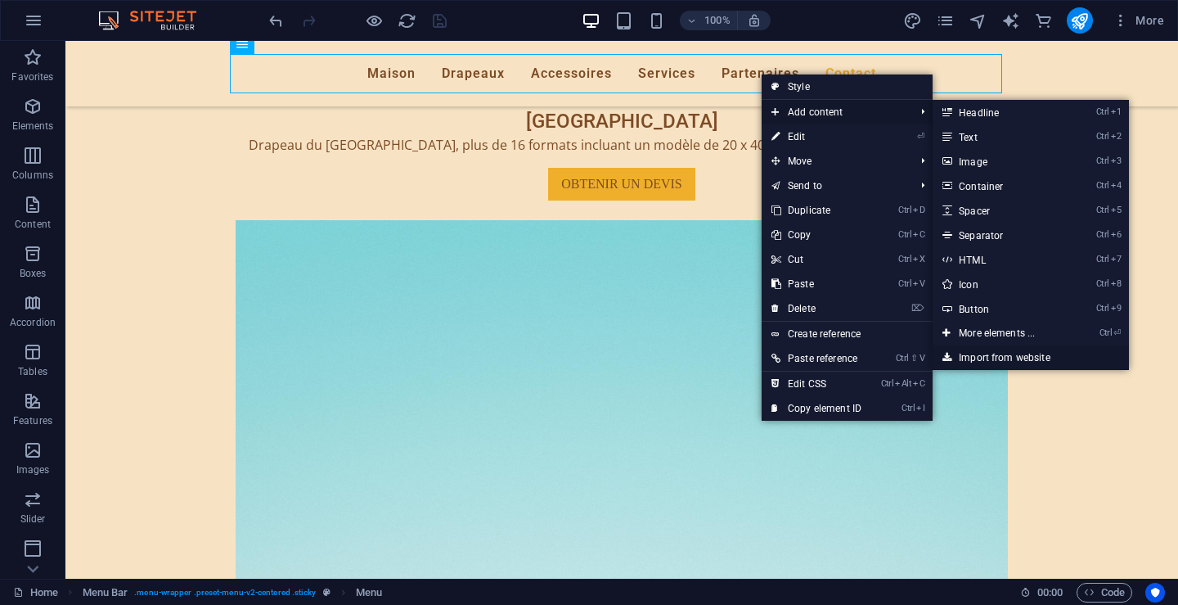
click at [1030, 350] on link "Import from website" at bounding box center [1031, 357] width 196 height 25
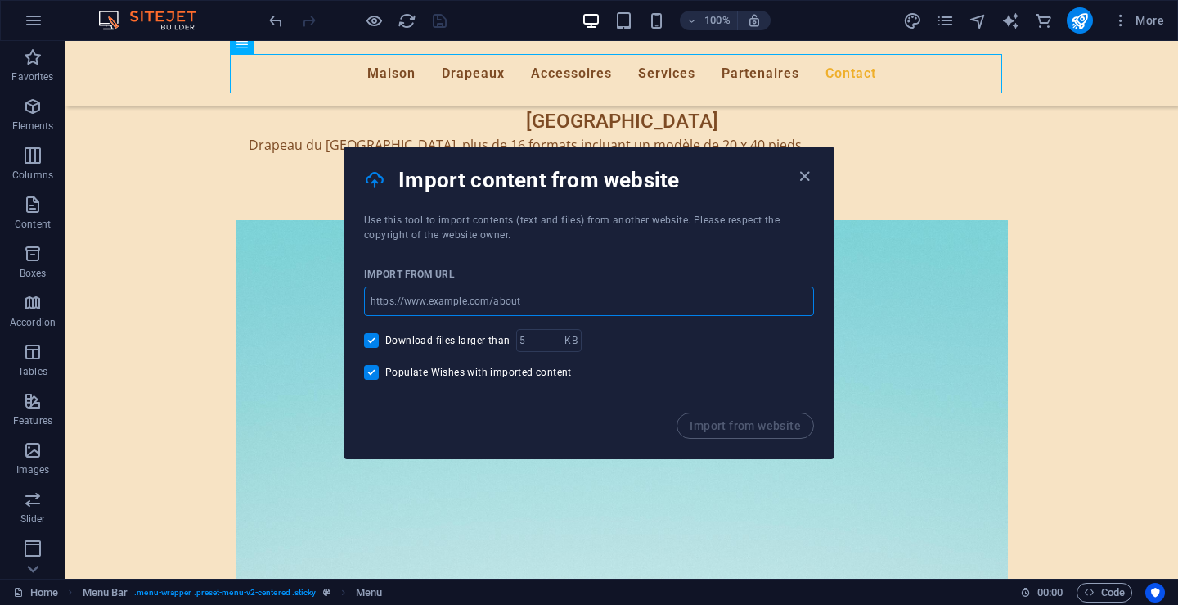
drag, startPoint x: 369, startPoint y: 303, endPoint x: 453, endPoint y: 303, distance: 84.3
click at [453, 303] on input "url" at bounding box center [589, 300] width 450 height 29
paste input "[URL][DOMAIN_NAME]"
type input "[URL][DOMAIN_NAME]"
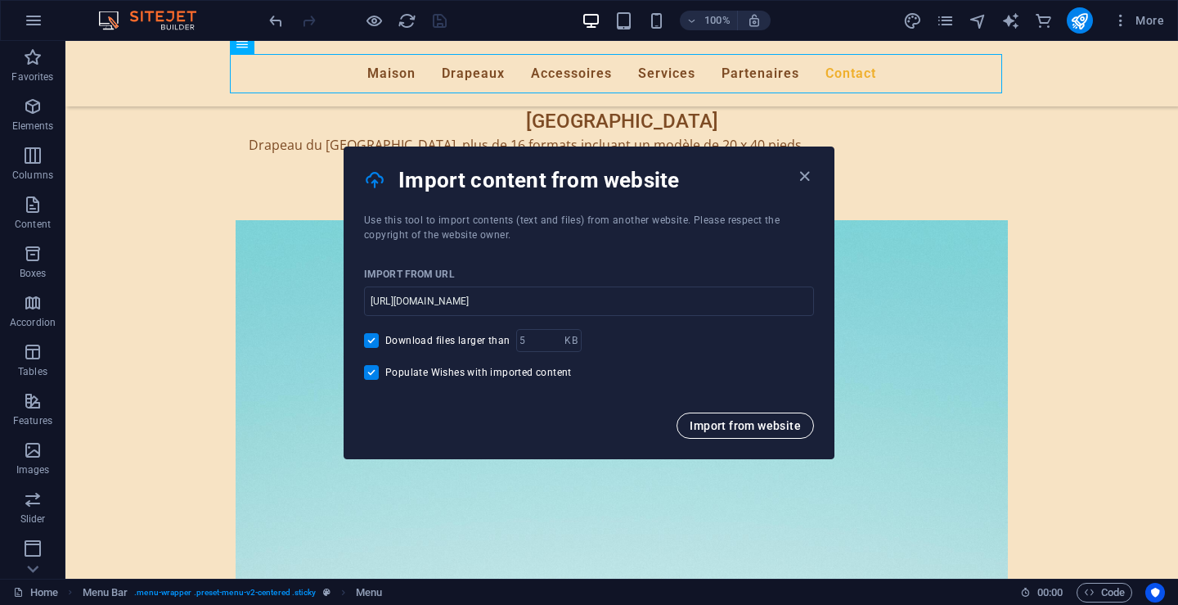
scroll to position [0, 0]
click at [720, 424] on span "Import from website" at bounding box center [745, 425] width 111 height 13
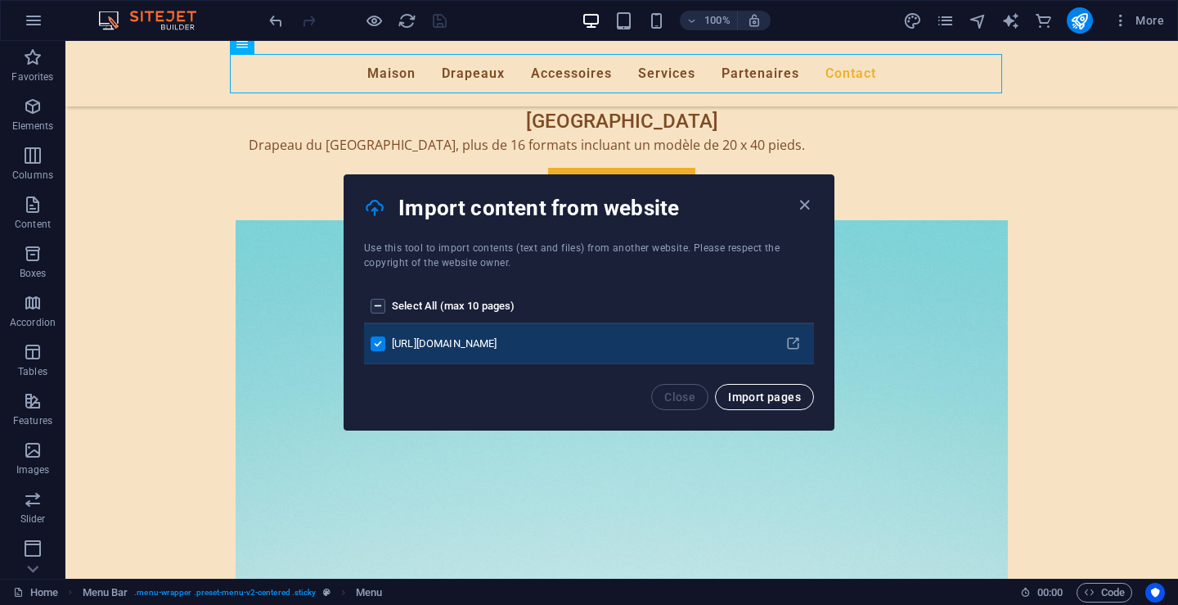
click at [750, 394] on span "Import pages" at bounding box center [764, 396] width 73 height 13
click at [794, 341] on icon "pages list" at bounding box center [794, 344] width 16 height 16
